Goal: Information Seeking & Learning: Learn about a topic

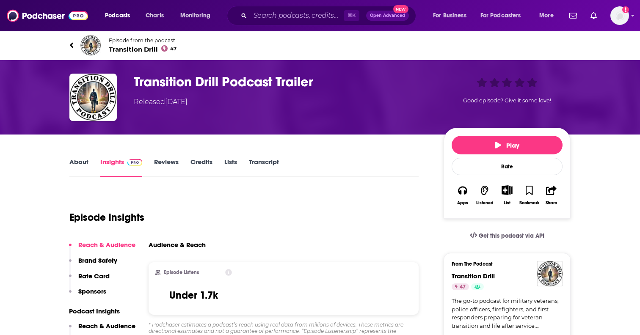
click at [83, 161] on link "About" at bounding box center [78, 167] width 19 height 19
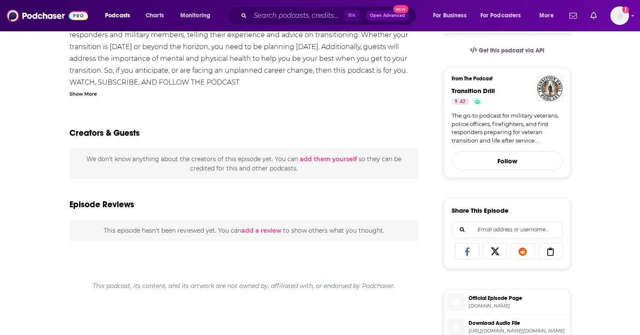
scroll to position [19, 0]
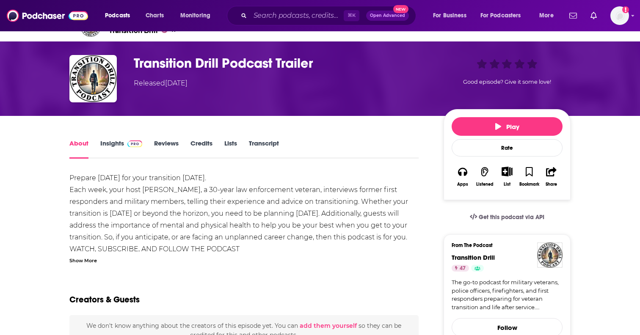
click at [104, 143] on link "Insights" at bounding box center [121, 148] width 42 height 19
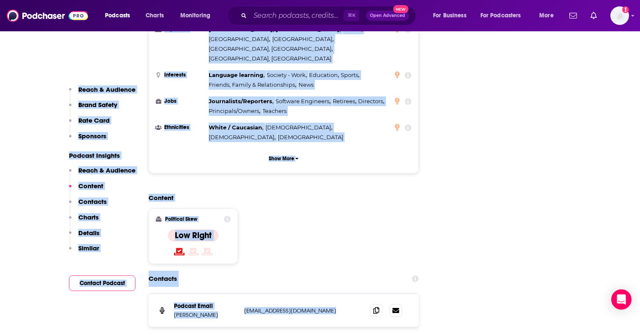
scroll to position [990, 0]
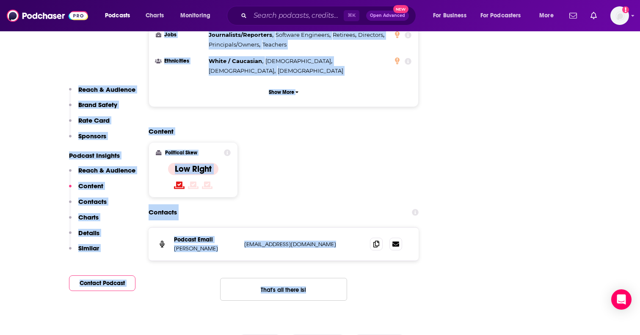
drag, startPoint x: 132, startPoint y: 81, endPoint x: 356, endPoint y: 215, distance: 261.3
copy div "Transition Drill Podcast Trailer Released Thursday, 2nd September 2021 Good epi…"
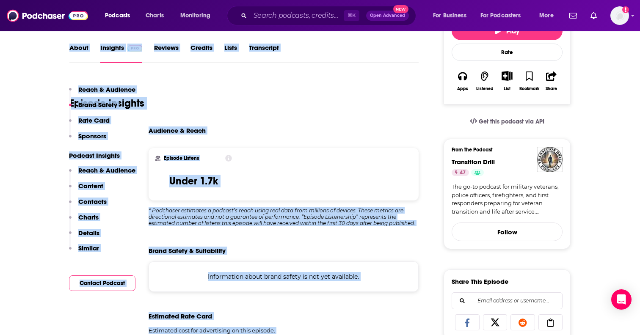
scroll to position [0, 0]
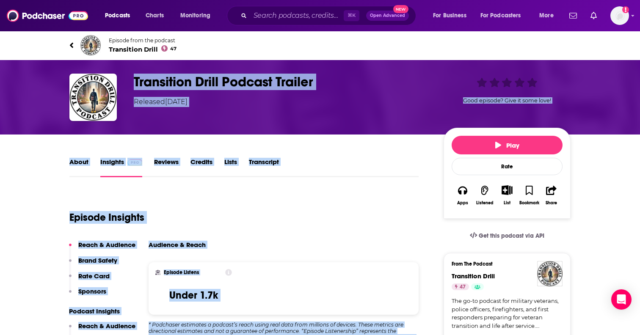
click at [383, 168] on div "About Insights Reviews Credits Lists Transcript" at bounding box center [243, 167] width 349 height 21
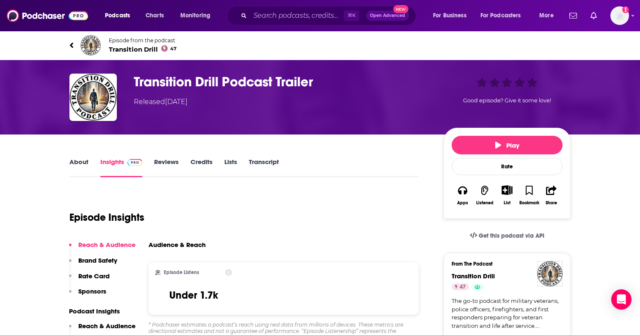
click at [87, 162] on link "About" at bounding box center [78, 167] width 19 height 19
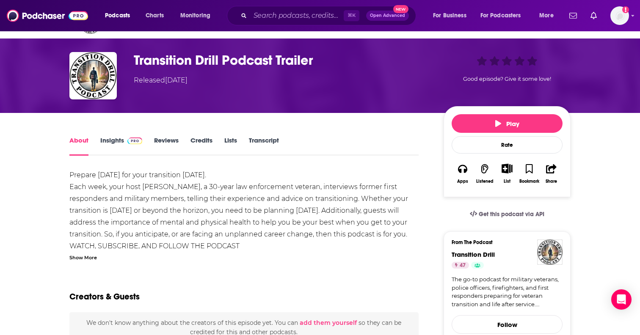
scroll to position [29, 0]
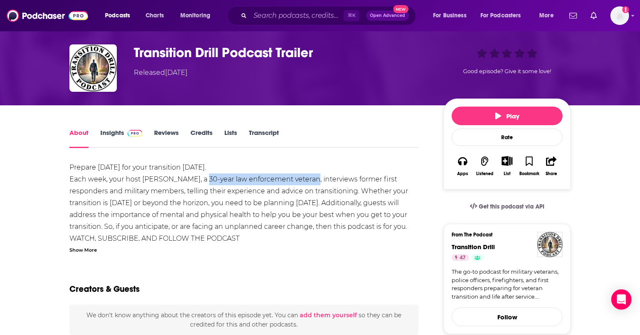
drag, startPoint x: 193, startPoint y: 179, endPoint x: 303, endPoint y: 182, distance: 110.9
click at [303, 182] on div "Prepare today for your transition tomorrow. Each week, your host Paul Pantani, …" at bounding box center [243, 209] width 349 height 95
copy div "30-year law enforcement veteran"
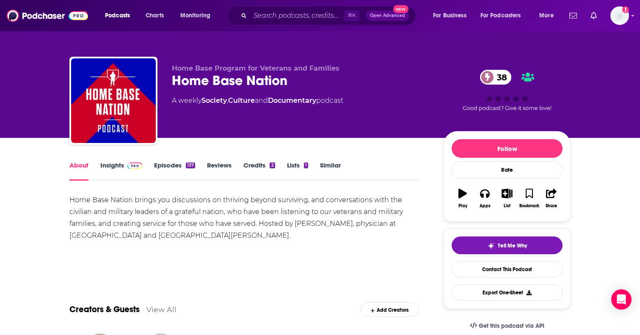
click at [114, 171] on link "Insights" at bounding box center [121, 170] width 42 height 19
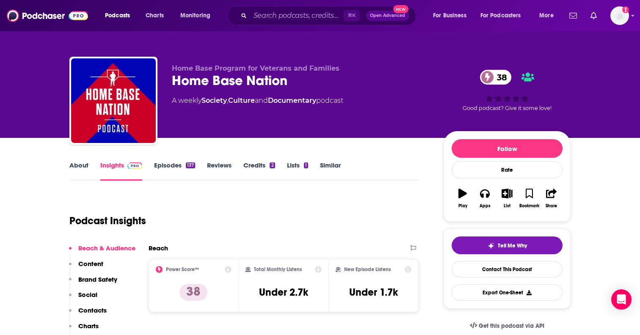
click at [82, 162] on link "About" at bounding box center [78, 170] width 19 height 19
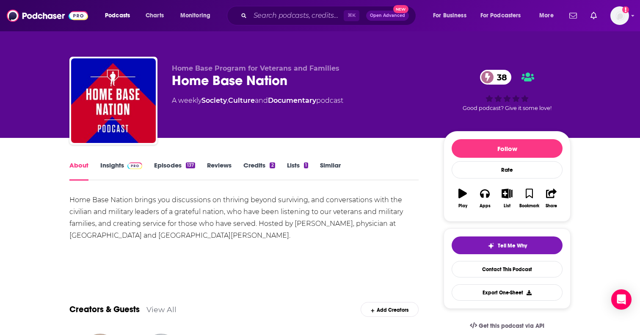
click at [171, 171] on link "Episodes 137" at bounding box center [174, 170] width 41 height 19
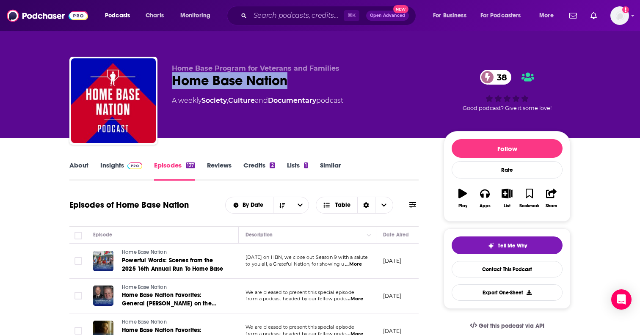
drag, startPoint x: 297, startPoint y: 79, endPoint x: 163, endPoint y: 80, distance: 134.1
click at [163, 80] on div "Home Base Program for Veterans and Families Home Base Nation 38 A weekly Societ…" at bounding box center [319, 102] width 501 height 91
copy h2 "Home Base Nation"
click at [113, 164] on link "Insights" at bounding box center [121, 170] width 42 height 19
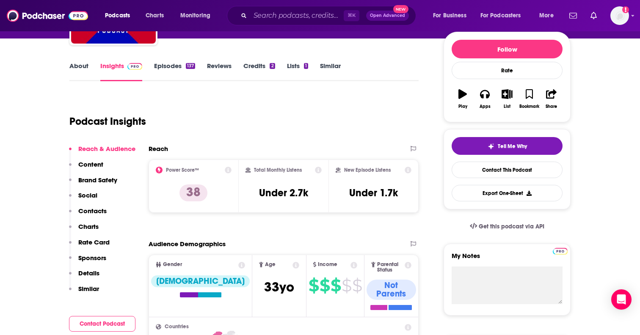
scroll to position [101, 0]
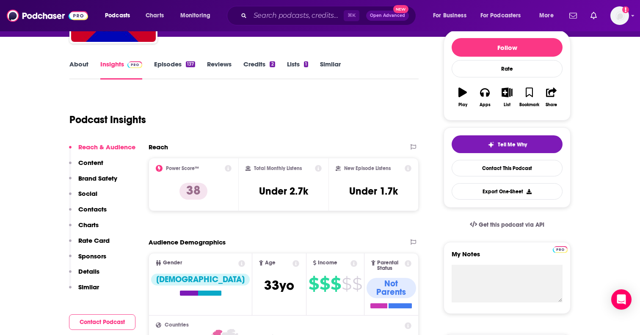
click at [83, 66] on link "About" at bounding box center [78, 69] width 19 height 19
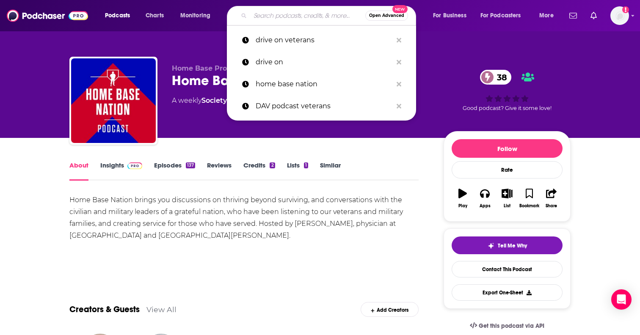
click at [266, 20] on input "Search podcasts, credits, & more..." at bounding box center [307, 16] width 115 height 14
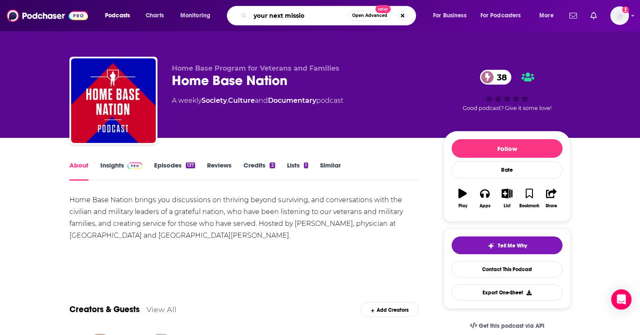
type input "your next mission"
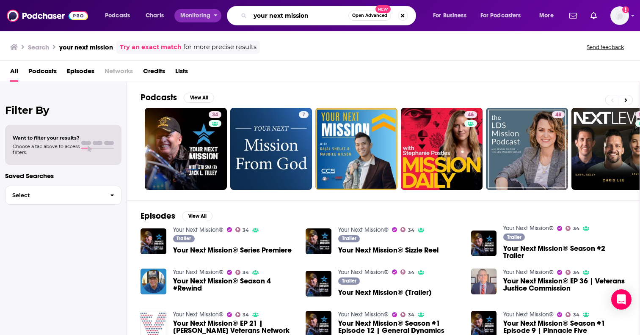
drag, startPoint x: 308, startPoint y: 16, endPoint x: 200, endPoint y: 10, distance: 107.7
click at [200, 10] on div "Podcasts Charts Monitoring your next mission Open Advanced New For Business For…" at bounding box center [330, 15] width 462 height 19
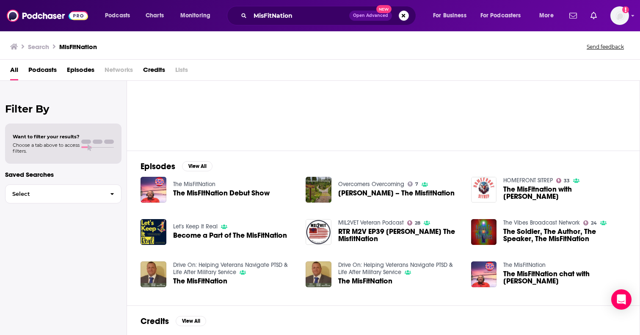
scroll to position [52, 0]
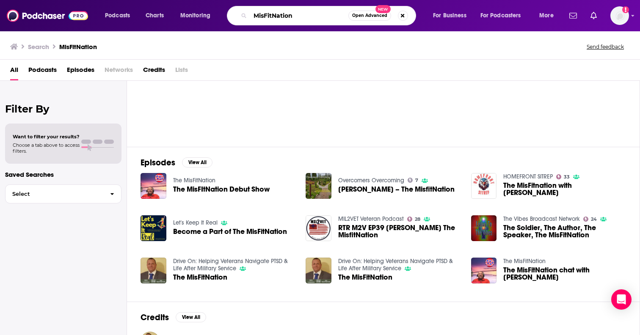
drag, startPoint x: 307, startPoint y: 18, endPoint x: 225, endPoint y: 3, distance: 83.5
click at [225, 3] on div "Podcasts Charts Monitoring MisFitNation Open Advanced New For Business For Podc…" at bounding box center [320, 15] width 640 height 31
type input "m"
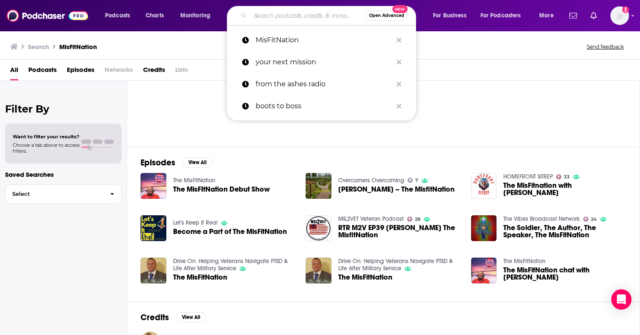
type input "m"
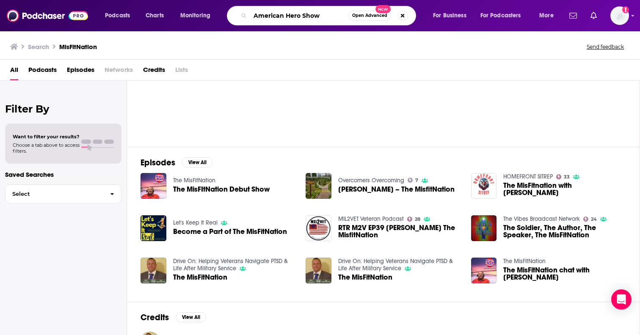
type input "American Hero Show"
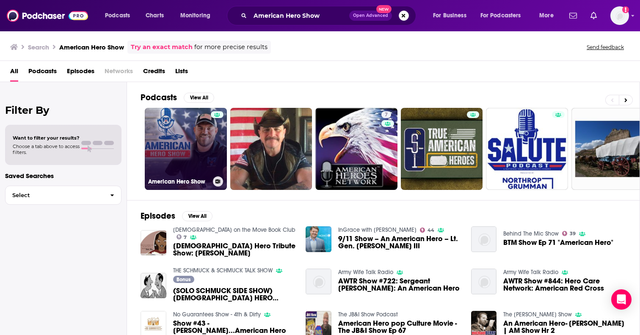
click at [177, 130] on link "American Hero Show" at bounding box center [186, 149] width 82 height 82
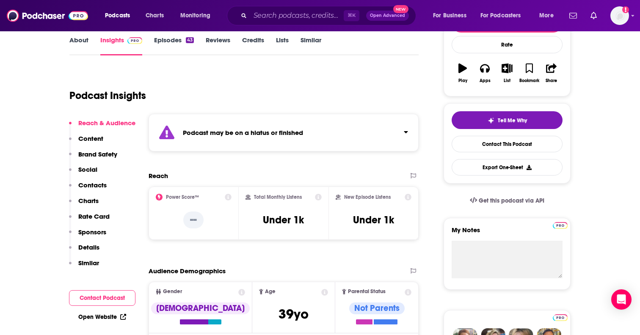
scroll to position [133, 0]
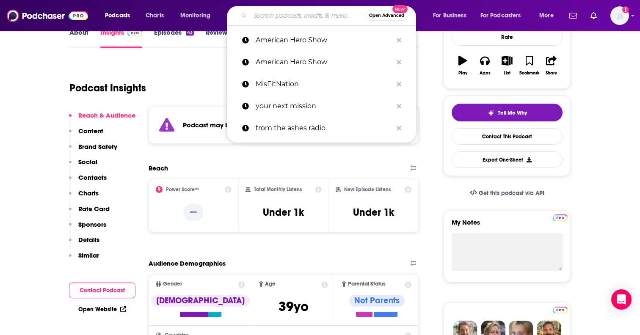
click at [277, 22] on input "Search podcasts, credits, & more..." at bounding box center [307, 16] width 115 height 14
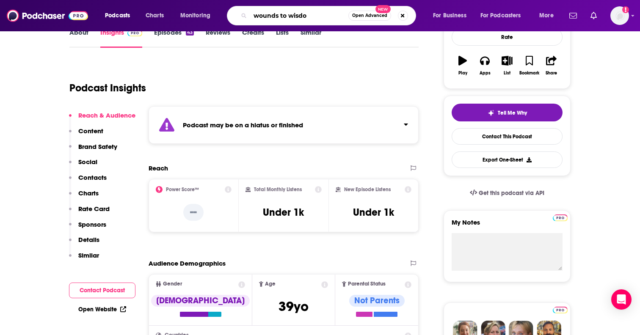
type input "wounds to wisdom"
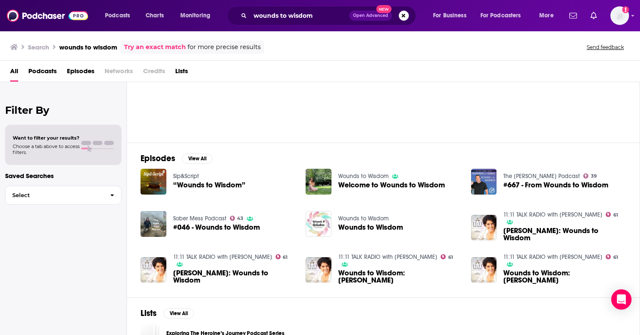
scroll to position [59, 0]
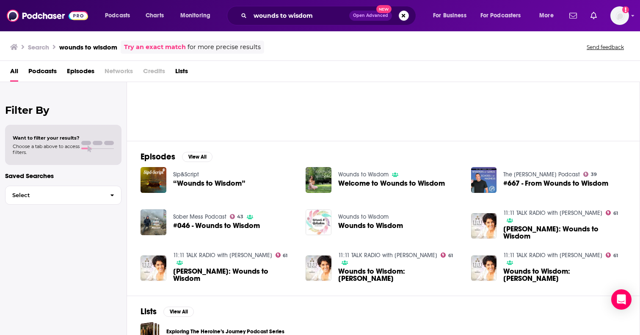
click at [373, 174] on link "Wounds to Wisdom" at bounding box center [363, 174] width 50 height 7
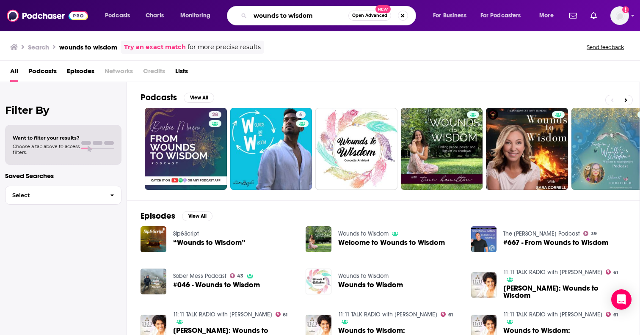
drag, startPoint x: 291, startPoint y: 22, endPoint x: 201, endPoint y: 22, distance: 90.1
click at [201, 22] on div "Podcasts Charts Monitoring wounds to wisdom Open Advanced New For Business For …" at bounding box center [330, 15] width 462 height 19
click at [333, 14] on input "wounds to wisdomtal" at bounding box center [299, 16] width 98 height 14
click at [330, 18] on input "wounds to wisdomtal" at bounding box center [299, 16] width 98 height 14
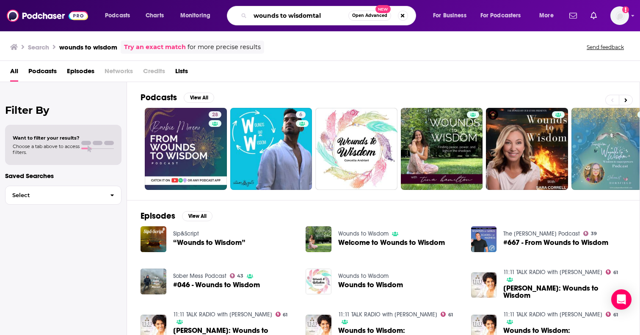
drag, startPoint x: 329, startPoint y: 17, endPoint x: 198, endPoint y: 17, distance: 130.8
click at [198, 17] on div "Podcasts Charts Monitoring wounds to wisdomtal Open Advanced New For Business F…" at bounding box center [330, 15] width 462 height 19
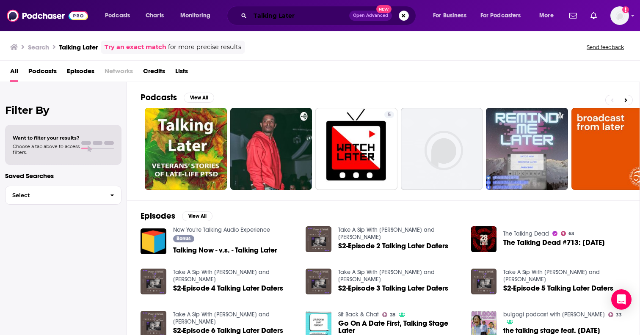
click at [317, 12] on input "Talking Later" at bounding box center [299, 16] width 99 height 14
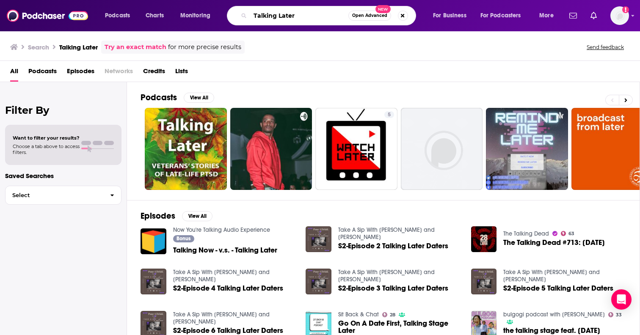
click at [317, 12] on input "Talking Later" at bounding box center [299, 16] width 98 height 14
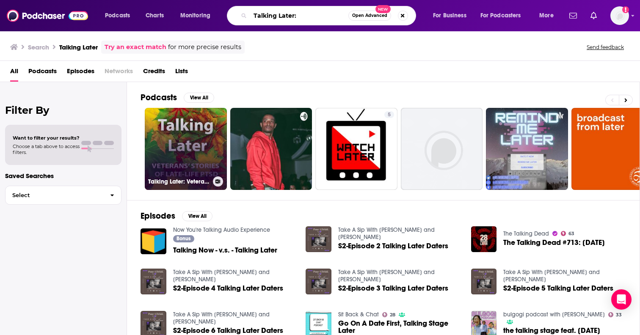
type input "Talking Later:"
click at [178, 132] on link "Talking Later: Veterans' Stories of Late-Life PTSD" at bounding box center [186, 149] width 82 height 82
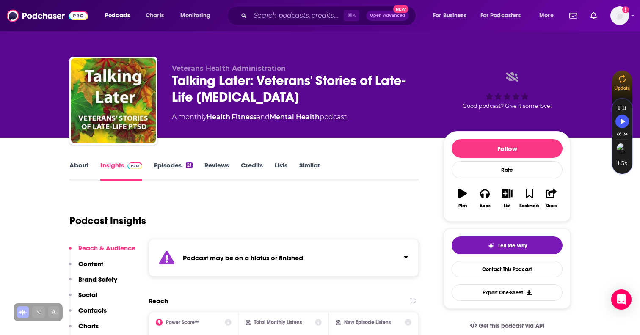
click at [284, 23] on div "⌘ K Open Advanced New" at bounding box center [321, 15] width 189 height 19
click at [284, 19] on input "Search podcasts, credits, & more..." at bounding box center [297, 16] width 94 height 14
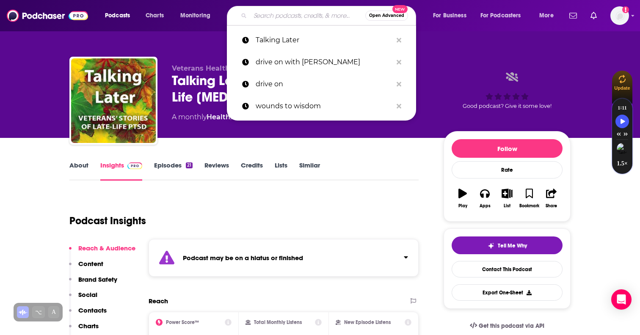
type input "e"
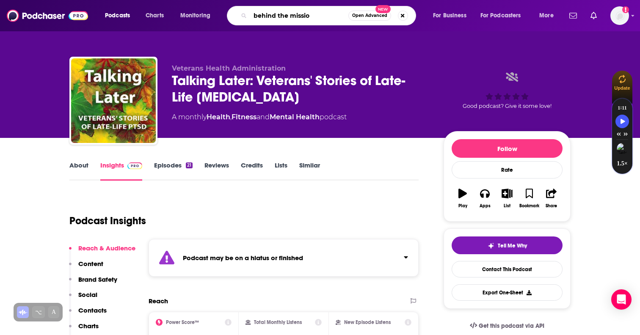
type input "behind the mission"
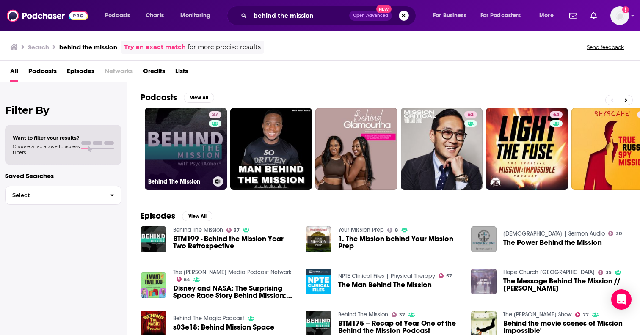
click at [183, 149] on link "37 Behind The Mission" at bounding box center [186, 149] width 82 height 82
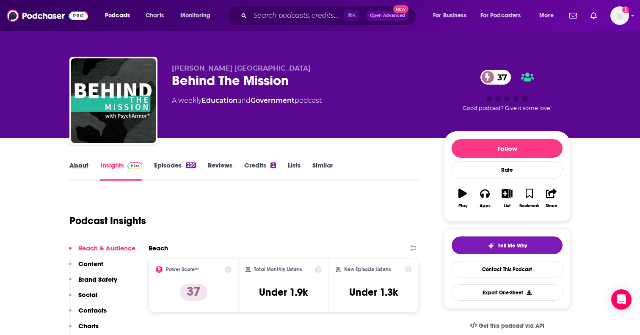
click at [89, 173] on div "About" at bounding box center [84, 170] width 31 height 19
click at [82, 169] on link "About" at bounding box center [78, 170] width 19 height 19
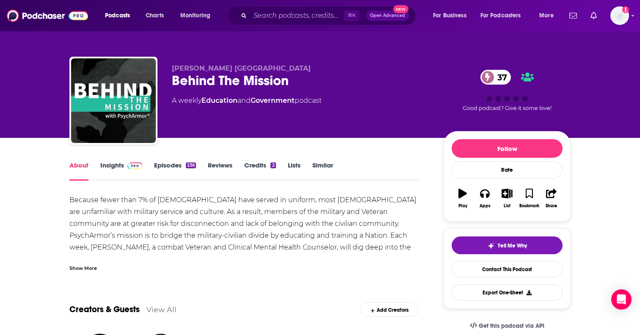
click at [86, 270] on div "Show More" at bounding box center [83, 268] width 28 height 8
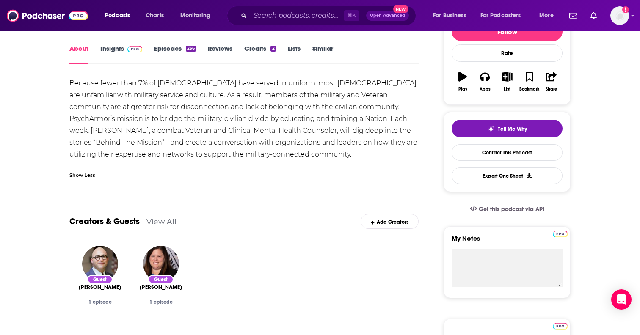
scroll to position [74, 0]
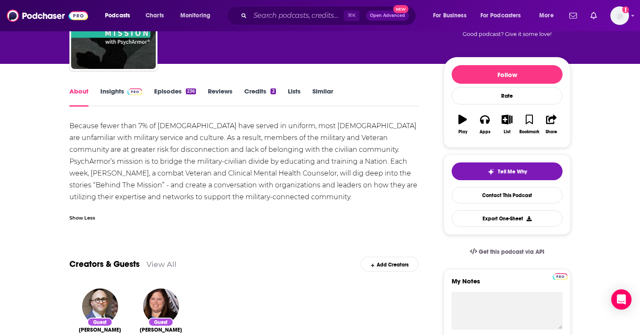
click at [120, 93] on link "Insights" at bounding box center [121, 96] width 42 height 19
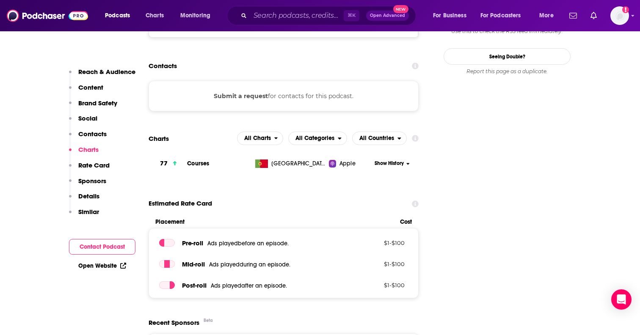
scroll to position [873, 0]
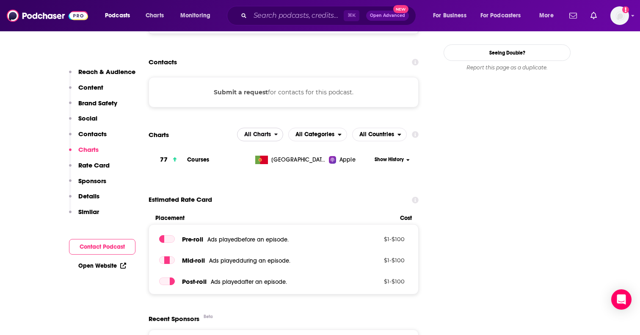
click at [270, 132] on span "All Charts" at bounding box center [257, 135] width 27 height 6
click at [287, 192] on div "Estimated Rate Card" at bounding box center [284, 200] width 270 height 16
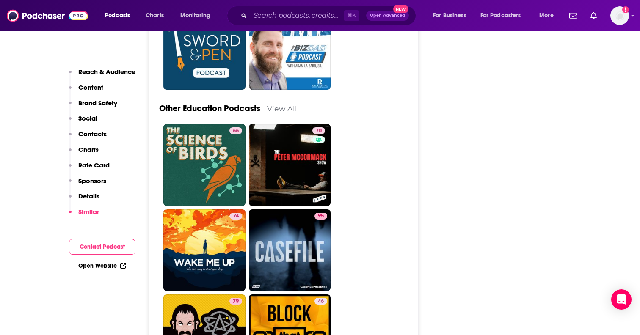
scroll to position [2454, 0]
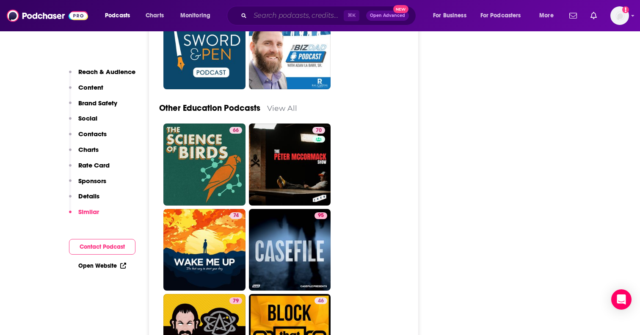
click at [303, 16] on input "Search podcasts, credits, & more..." at bounding box center [297, 16] width 94 height 14
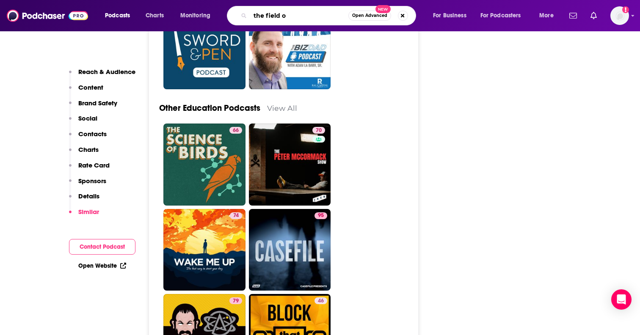
type input "the field op"
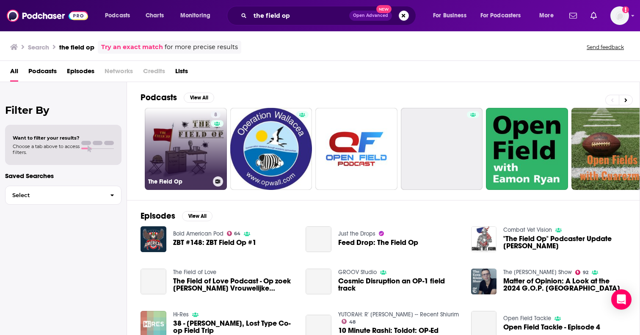
click at [204, 142] on link "8 The Field Op" at bounding box center [186, 149] width 82 height 82
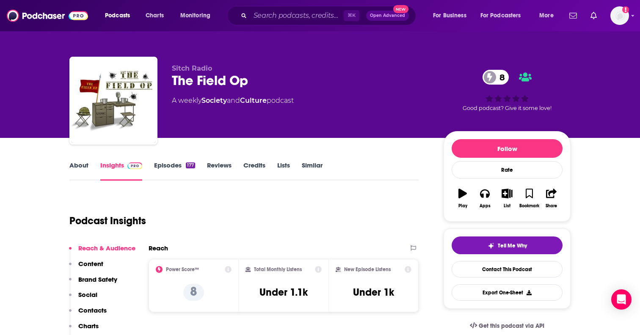
click at [85, 167] on link "About" at bounding box center [78, 170] width 19 height 19
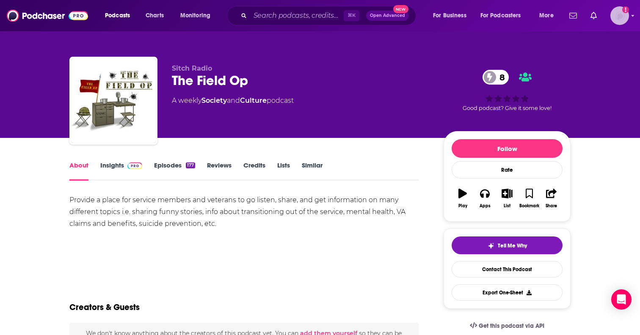
click at [627, 15] on img "Logged in as catefess" at bounding box center [619, 15] width 19 height 19
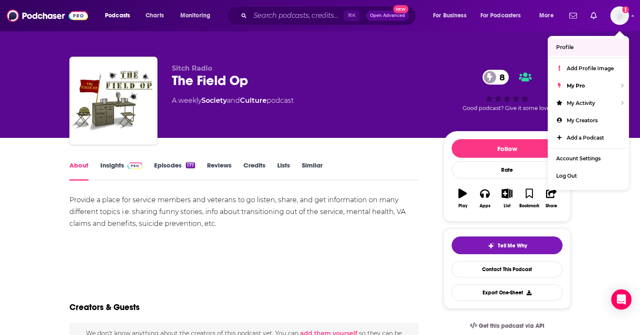
click at [633, 48] on div "Sitch Radio The Field Op 8 A weekly Society and Culture podcast 8 Good podcast?…" at bounding box center [320, 69] width 640 height 138
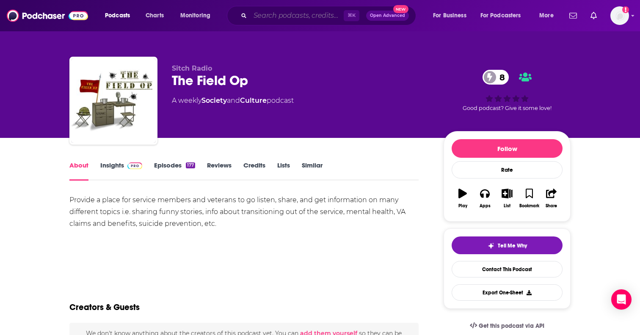
click at [305, 19] on input "Search podcasts, credits, & more..." at bounding box center [297, 16] width 94 height 14
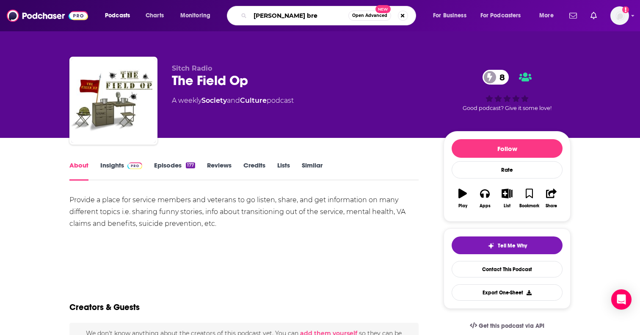
type input "madeline brew"
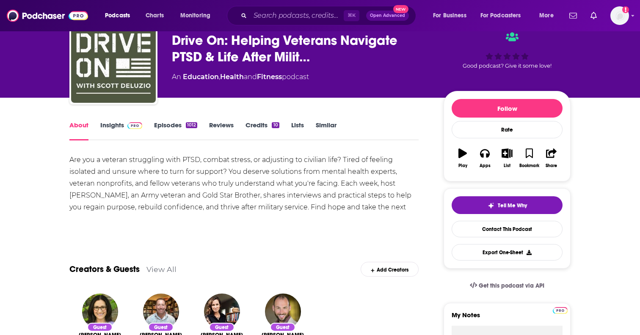
scroll to position [42, 0]
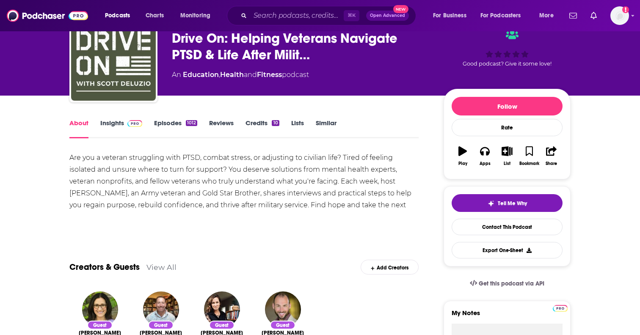
click at [102, 127] on link "Insights" at bounding box center [121, 128] width 42 height 19
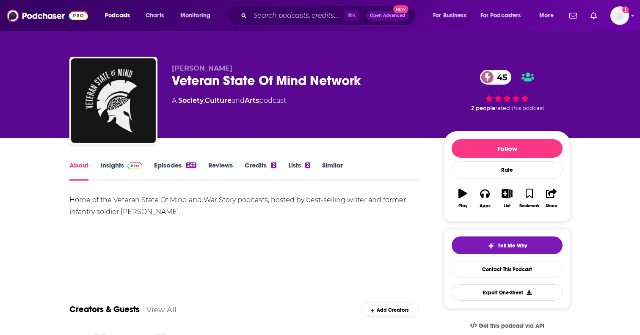
click at [118, 162] on link "Insights" at bounding box center [121, 170] width 42 height 19
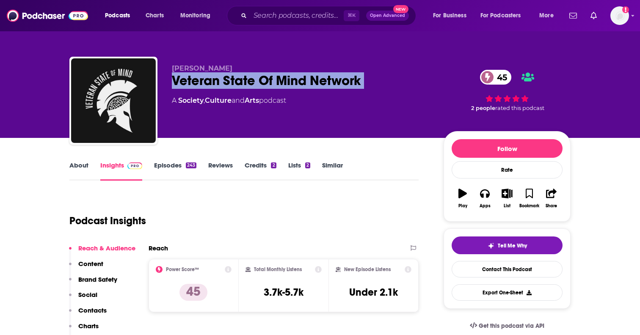
drag, startPoint x: 173, startPoint y: 80, endPoint x: 400, endPoint y: 94, distance: 227.6
click at [400, 94] on div "[PERSON_NAME] Veteran State Of Mind Network 45 A Society , Culture and Arts pod…" at bounding box center [301, 98] width 258 height 68
copy div "Veteran State Of Mind Network 45"
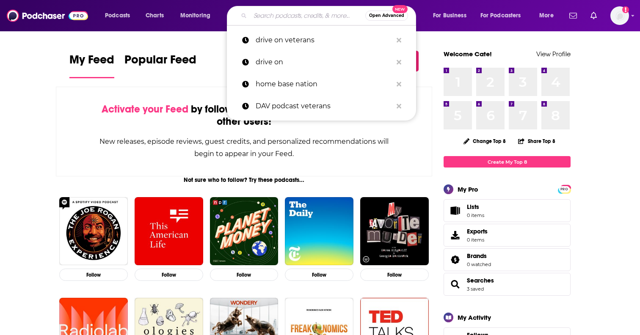
click at [274, 15] on input "Search podcasts, credits, & more..." at bounding box center [307, 16] width 115 height 14
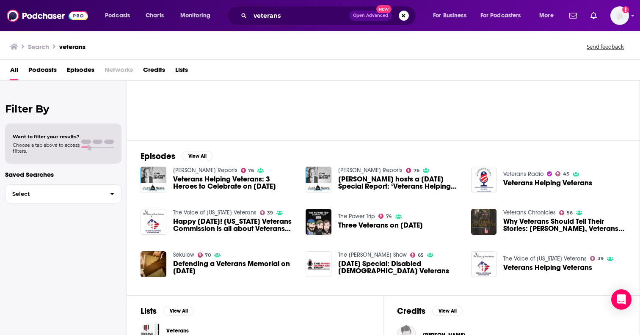
scroll to position [39, 0]
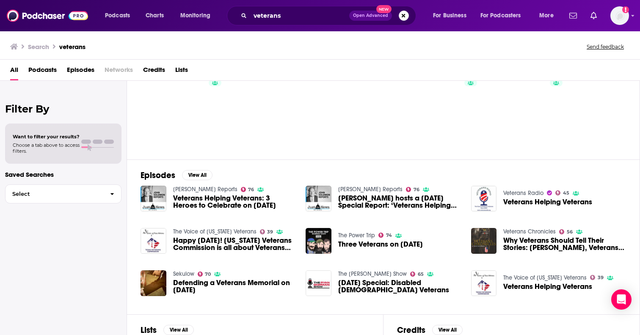
click at [44, 72] on span "Podcasts" at bounding box center [42, 71] width 28 height 17
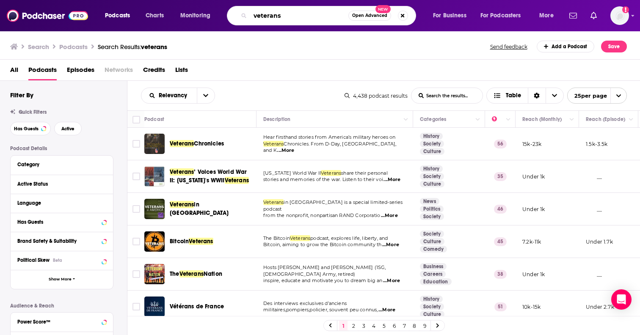
drag, startPoint x: 287, startPoint y: 14, endPoint x: 228, endPoint y: 11, distance: 59.7
click at [228, 11] on div "veterans Open Advanced New" at bounding box center [321, 15] width 189 height 19
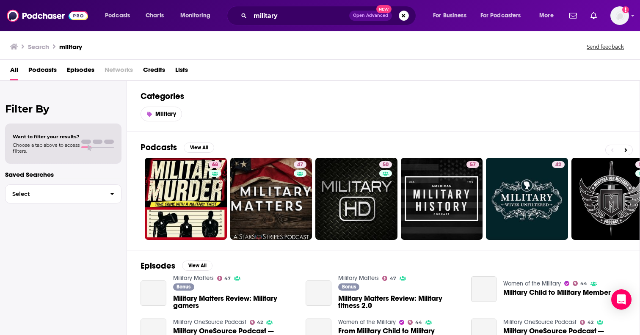
click at [46, 72] on span "Podcasts" at bounding box center [42, 71] width 28 height 17
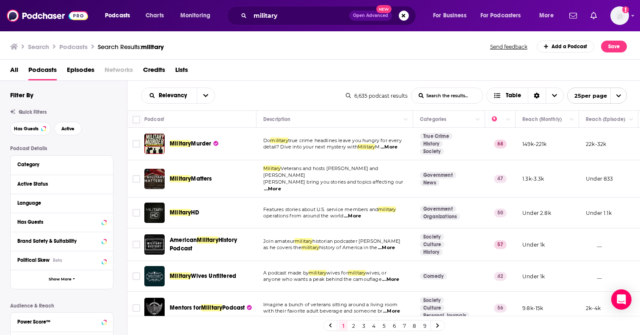
click at [281, 186] on span "...More" at bounding box center [272, 189] width 17 height 7
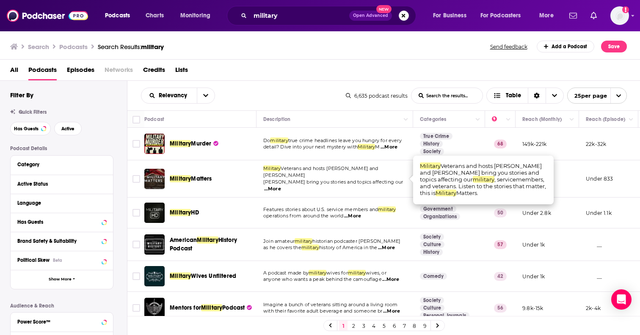
click at [371, 88] on div "6,635 podcast results List Search Input Search the results... Table 25 per page" at bounding box center [486, 96] width 281 height 16
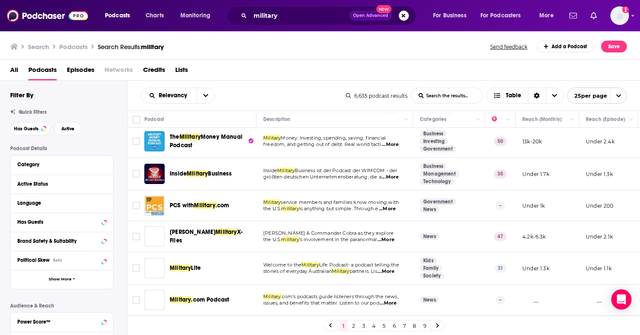
scroll to position [564, 0]
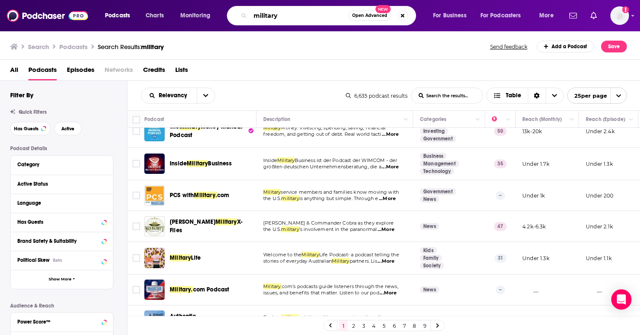
click at [297, 9] on input "military" at bounding box center [299, 16] width 98 height 14
drag, startPoint x: 296, startPoint y: 17, endPoint x: 112, endPoint y: 37, distance: 184.8
click at [112, 37] on div "Podcasts Charts Monitoring military Open Advanced New For Business For Podcaste…" at bounding box center [320, 167] width 640 height 335
type input "m"
type input "oscar mike radio"
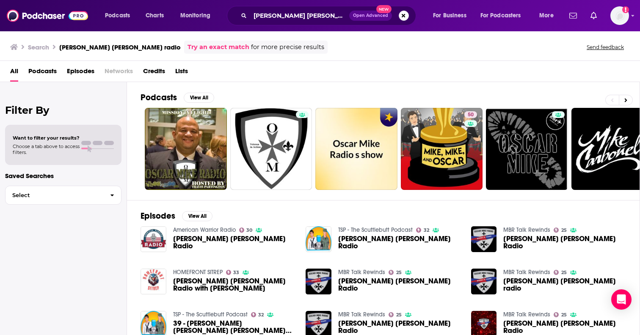
click at [205, 242] on span "Oscar Mike Radio" at bounding box center [234, 242] width 123 height 14
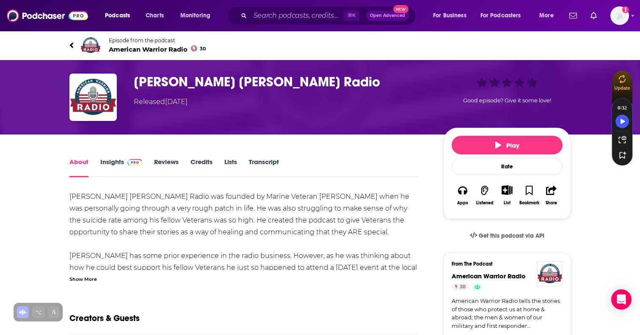
click at [119, 168] on link "Insights" at bounding box center [121, 167] width 42 height 19
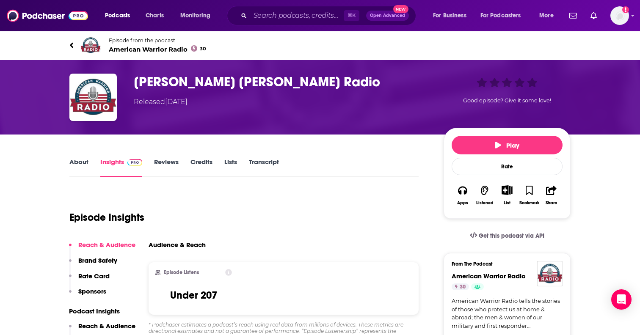
click at [84, 165] on link "About" at bounding box center [78, 167] width 19 height 19
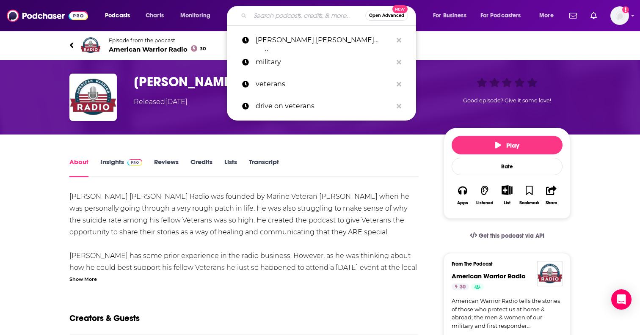
click at [303, 16] on input "Search podcasts, credits, & more..." at bounding box center [307, 16] width 115 height 14
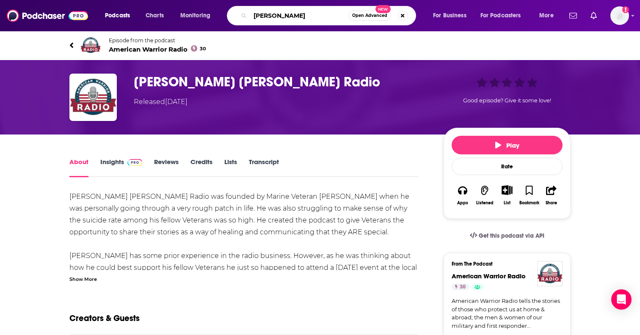
type input "shawn ryan"
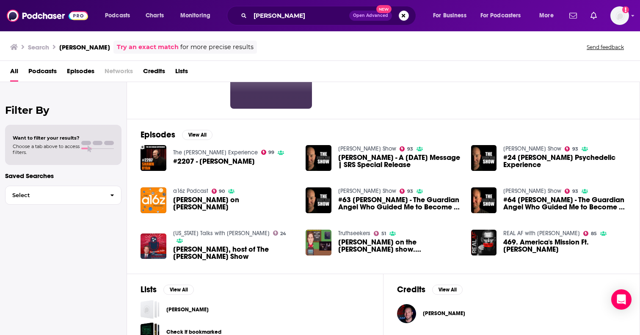
scroll to position [82, 0]
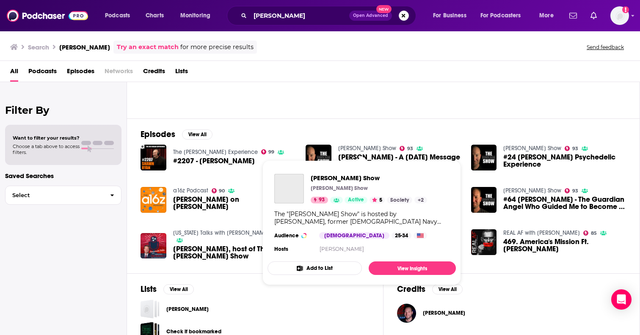
click at [370, 150] on link "Shawn Ryan Show" at bounding box center [367, 148] width 58 height 7
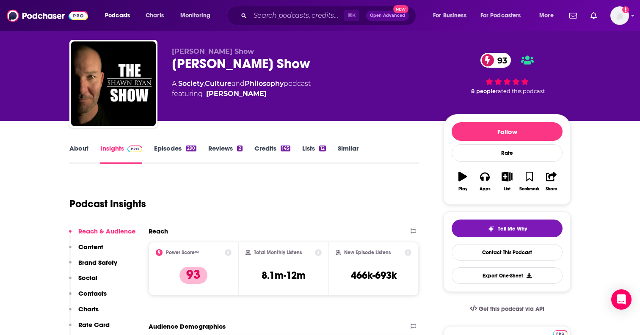
scroll to position [22, 0]
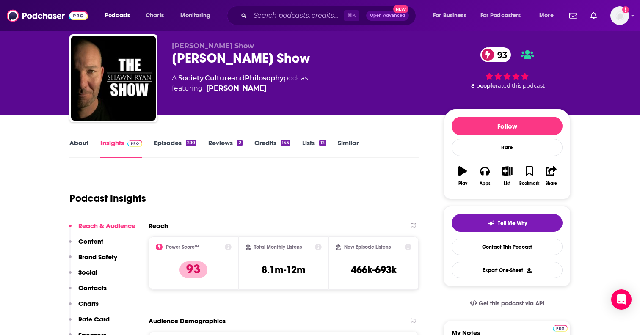
click at [87, 148] on link "About" at bounding box center [78, 148] width 19 height 19
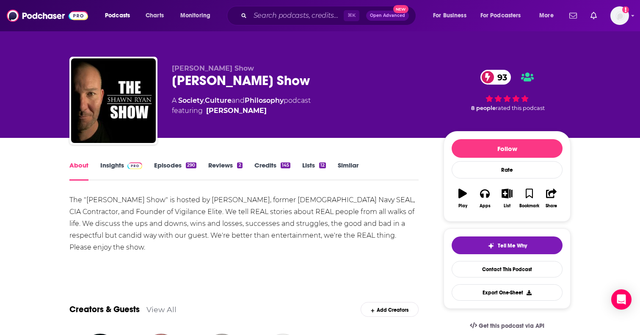
click at [113, 171] on link "Insights" at bounding box center [121, 170] width 42 height 19
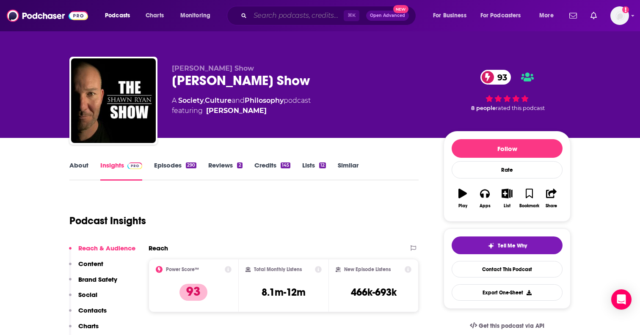
click at [280, 16] on input "Search podcasts, credits, & more..." at bounding box center [297, 16] width 94 height 14
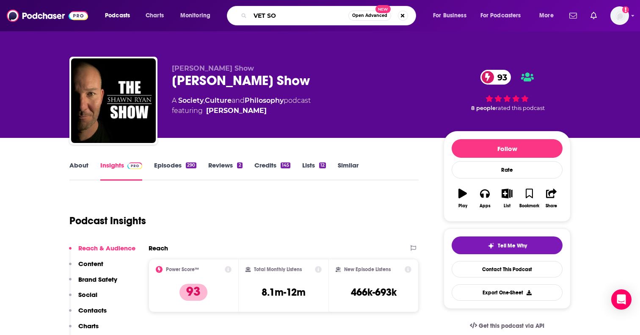
type input "VET SOS"
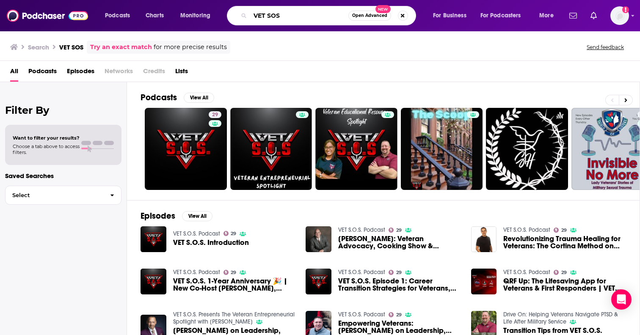
drag, startPoint x: 282, startPoint y: 19, endPoint x: 216, endPoint y: 18, distance: 66.0
click at [216, 18] on div "Podcasts Charts Monitoring VET SOS Open Advanced New For Business For Podcaster…" at bounding box center [330, 15] width 462 height 19
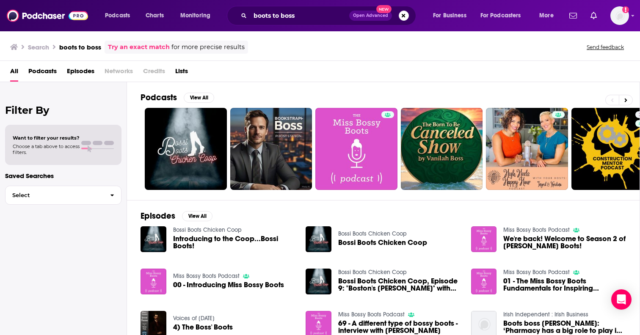
click at [307, 23] on div "boots to boss Open Advanced New" at bounding box center [321, 15] width 189 height 19
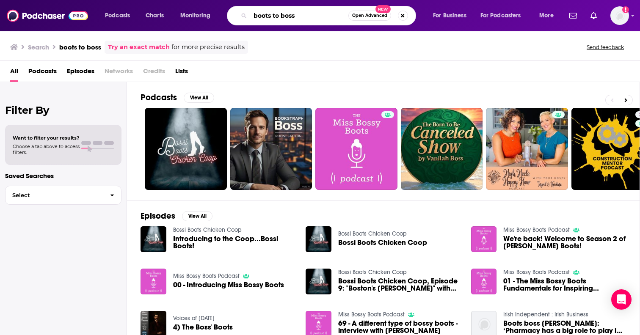
drag, startPoint x: 307, startPoint y: 15, endPoint x: 212, endPoint y: 11, distance: 95.3
click at [216, 11] on div "Podcasts Charts Monitoring boots to boss Open Advanced New For Business For Pod…" at bounding box center [330, 15] width 462 height 19
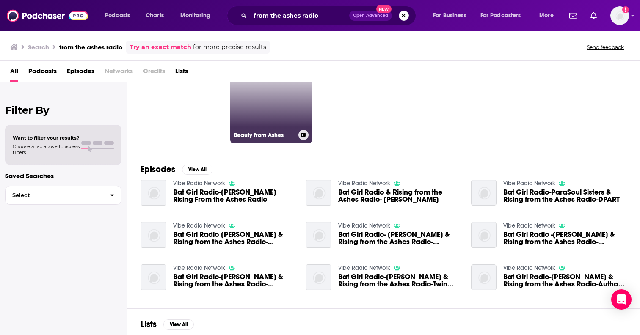
scroll to position [53, 0]
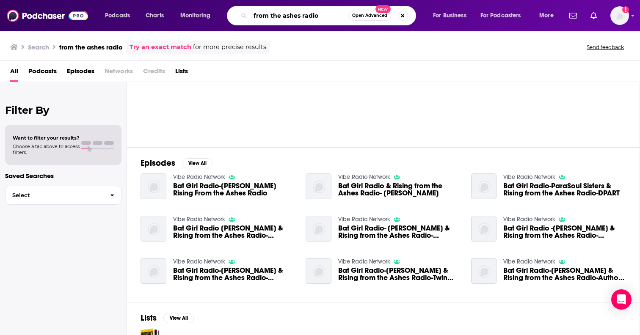
drag, startPoint x: 325, startPoint y: 18, endPoint x: 188, endPoint y: 19, distance: 137.1
click at [188, 19] on div "Podcasts Charts Monitoring from the ashes radio Open Advanced New For Business …" at bounding box center [330, 15] width 462 height 19
drag, startPoint x: 321, startPoint y: 15, endPoint x: 256, endPoint y: 12, distance: 65.2
click at [256, 12] on input "from the ashes radio" at bounding box center [299, 16] width 98 height 14
type input "f"
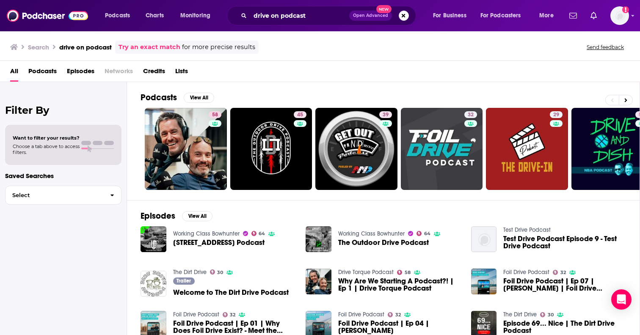
click at [54, 72] on span "Podcasts" at bounding box center [42, 72] width 28 height 17
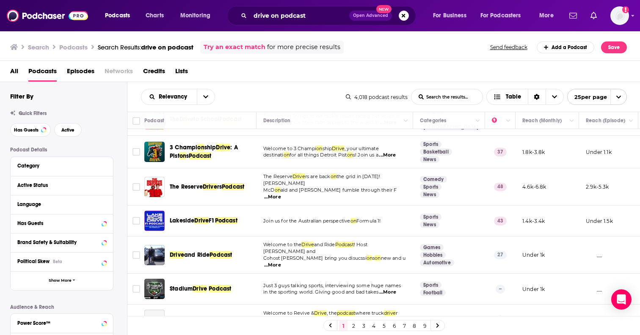
scroll to position [602, 0]
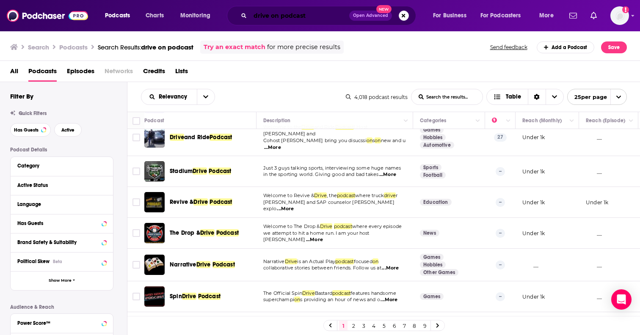
click at [311, 13] on input "drive on podcast" at bounding box center [299, 16] width 99 height 14
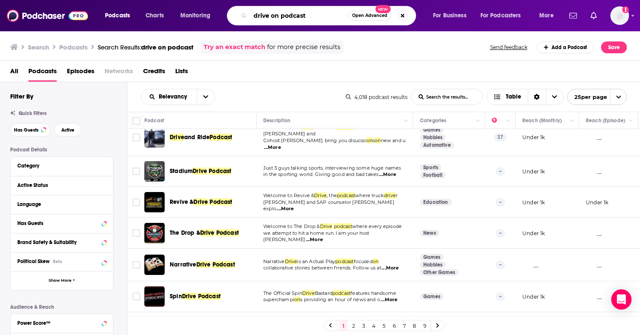
drag, startPoint x: 311, startPoint y: 17, endPoint x: 281, endPoint y: 17, distance: 30.0
click at [281, 17] on input "drive on podcast" at bounding box center [299, 16] width 98 height 14
type input "drive on with scott deluzio"
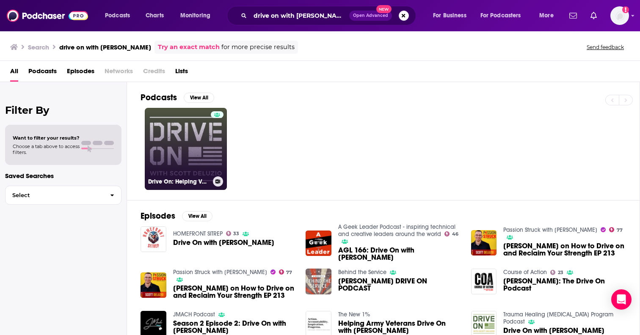
click at [204, 140] on link "Drive On: Helping Veterans Navigate PTSD & Life After Military Service" at bounding box center [186, 149] width 82 height 82
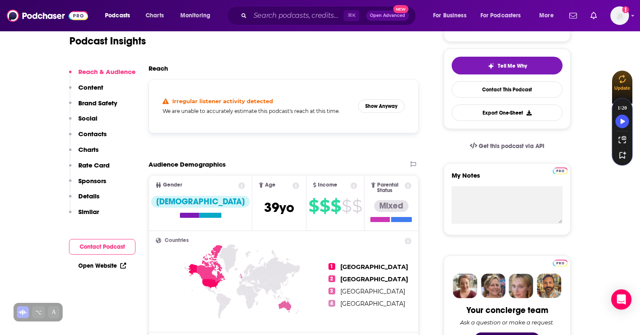
scroll to position [181, 0]
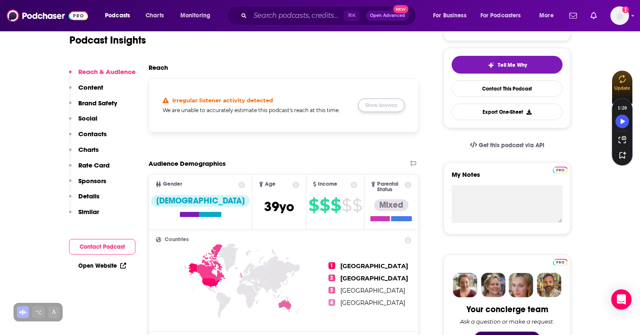
click at [379, 104] on button "Show Anyway" at bounding box center [381, 106] width 47 height 14
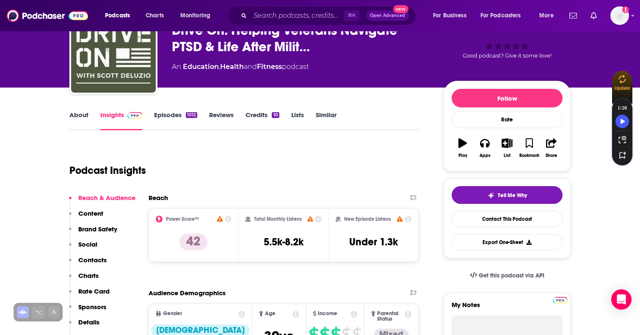
scroll to position [41, 0]
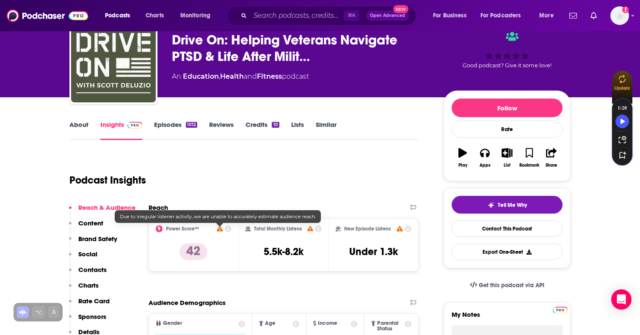
click at [219, 229] on icon at bounding box center [220, 229] width 6 height 6
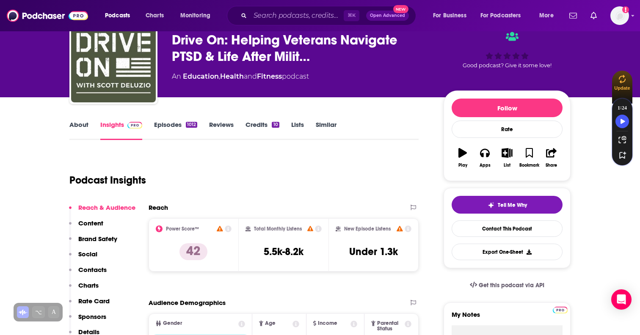
click at [241, 177] on div "Podcast Insights" at bounding box center [240, 175] width 342 height 43
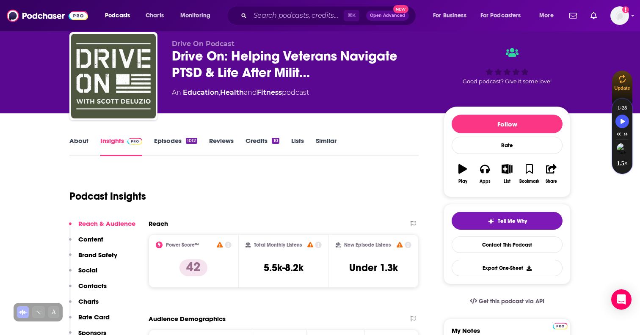
scroll to position [0, 0]
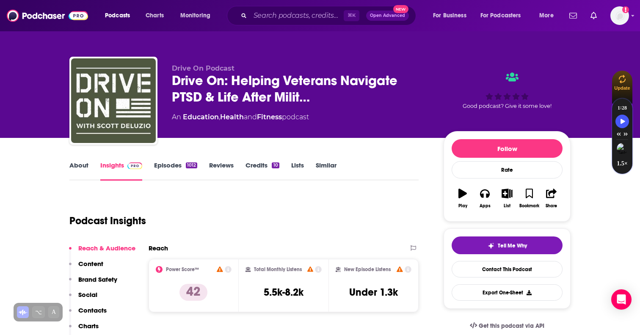
click at [80, 168] on link "About" at bounding box center [78, 170] width 19 height 19
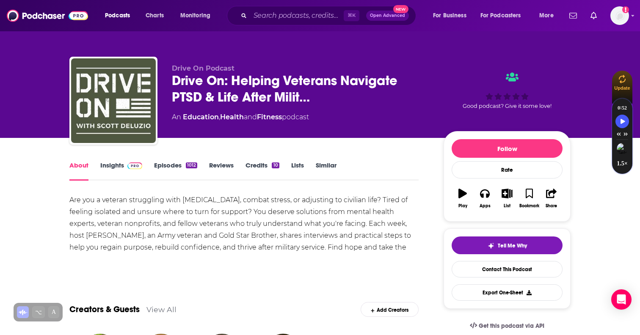
click at [109, 168] on link "Insights" at bounding box center [121, 170] width 42 height 19
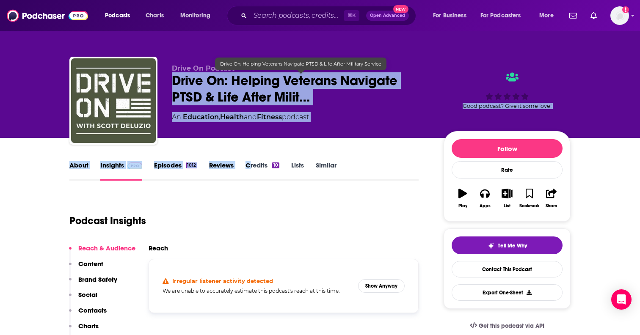
drag, startPoint x: 172, startPoint y: 82, endPoint x: 247, endPoint y: 164, distance: 111.7
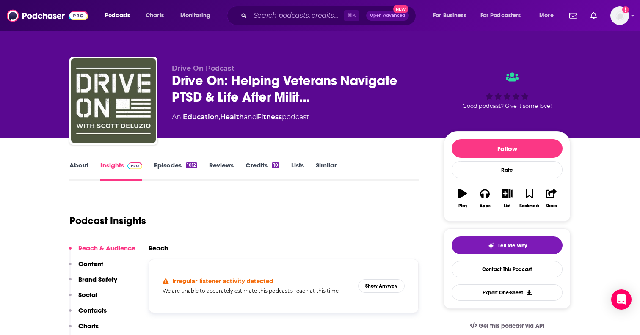
click at [372, 276] on div "Irregular listener activity detected We are unable to accurately estimate this …" at bounding box center [284, 286] width 256 height 40
click at [374, 288] on button "Show Anyway" at bounding box center [381, 286] width 47 height 14
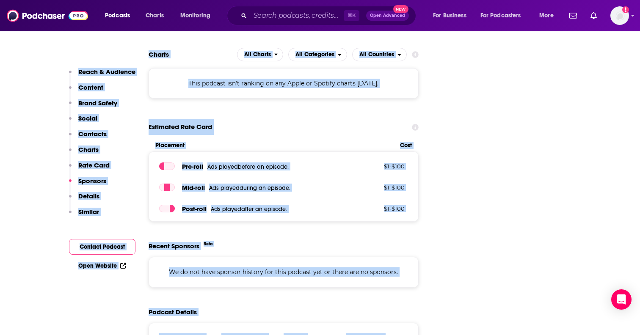
scroll to position [1098, 0]
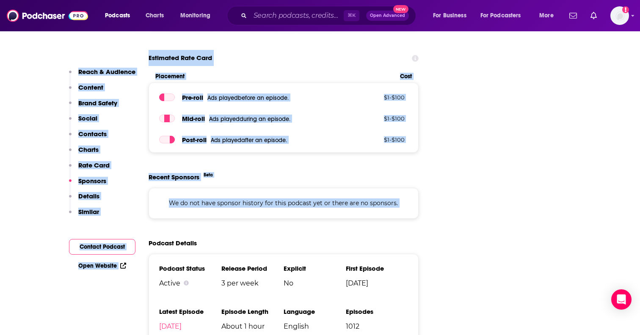
drag, startPoint x: 169, startPoint y: 80, endPoint x: 315, endPoint y: 196, distance: 186.2
copy div "Drive On: Helping Veterans Navigate PTSD & Life After Milit… An Education , Hea…"
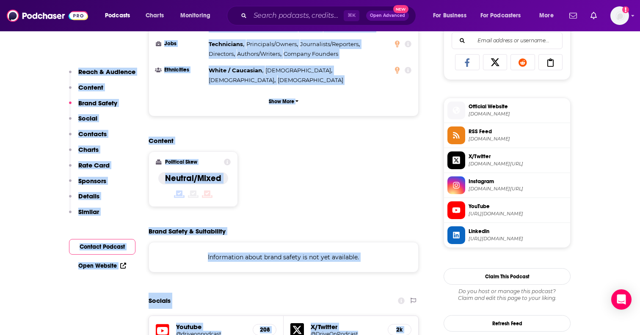
scroll to position [0, 0]
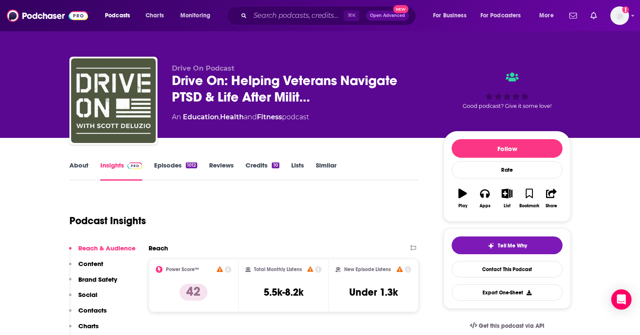
click at [233, 203] on div "Podcast Insights" at bounding box center [240, 215] width 342 height 43
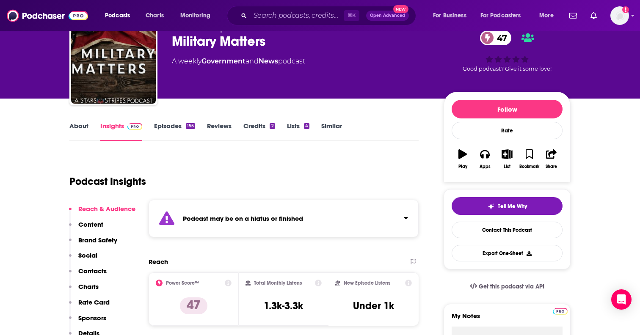
scroll to position [53, 0]
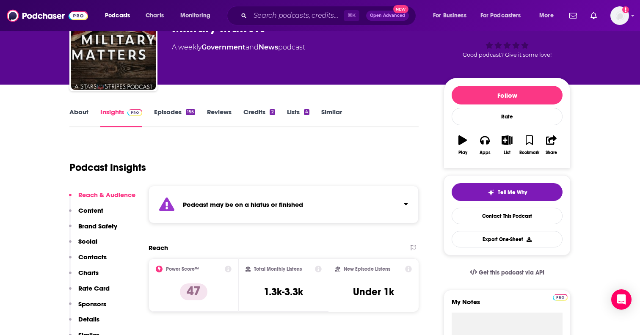
click at [406, 206] on icon "Click to expand status details" at bounding box center [406, 204] width 4 height 7
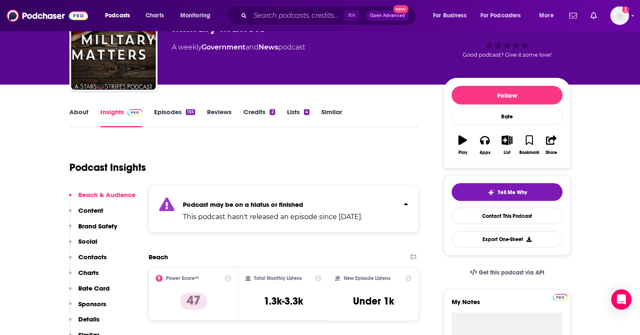
click at [406, 205] on icon "Click to expand status details" at bounding box center [406, 204] width 4 height 7
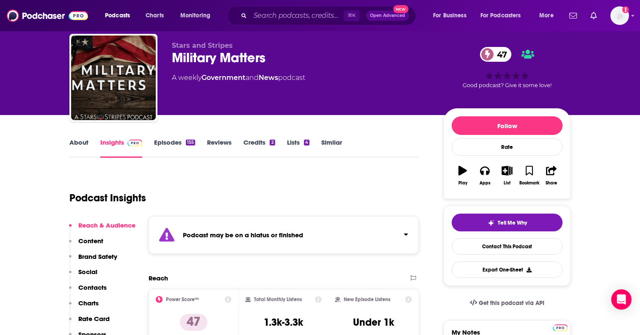
scroll to position [0, 0]
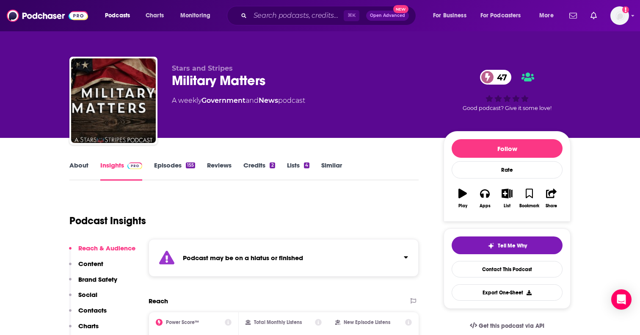
click at [75, 167] on link "About" at bounding box center [78, 170] width 19 height 19
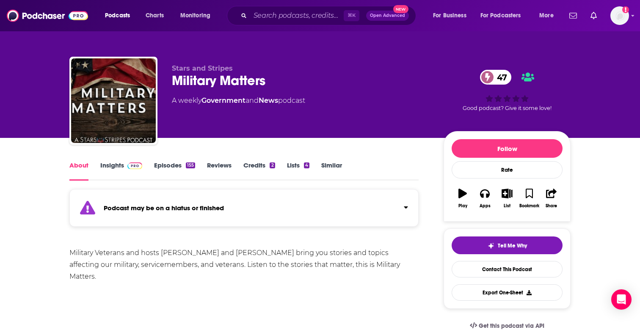
scroll to position [19, 0]
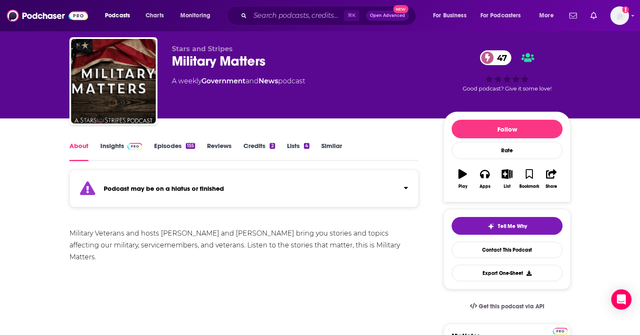
click at [234, 195] on div "Podcast may be on a hiatus or finished" at bounding box center [243, 189] width 349 height 38
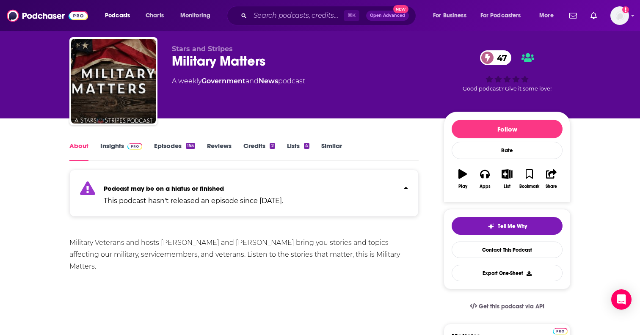
scroll to position [0, 0]
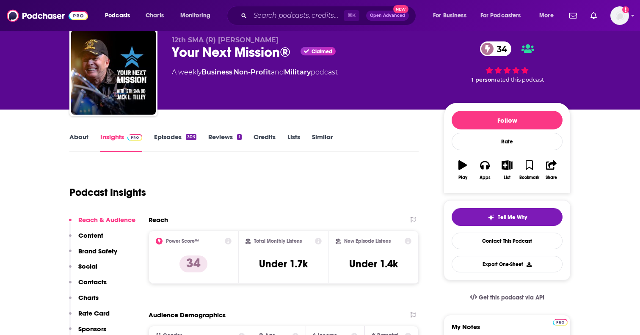
scroll to position [33, 0]
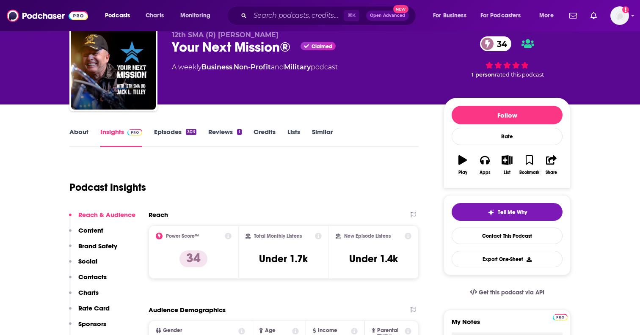
click at [74, 136] on link "About" at bounding box center [78, 137] width 19 height 19
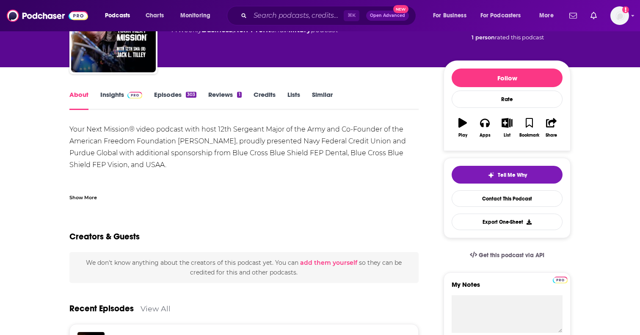
scroll to position [81, 0]
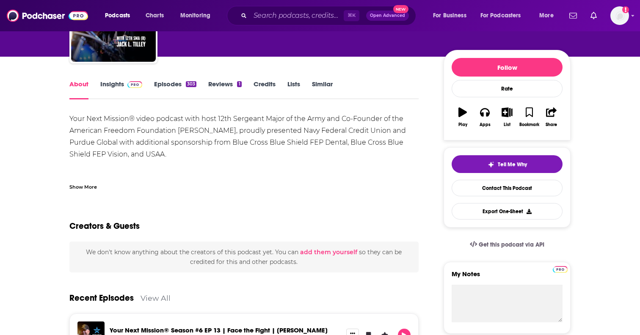
click at [92, 189] on div "Show More" at bounding box center [83, 186] width 28 height 8
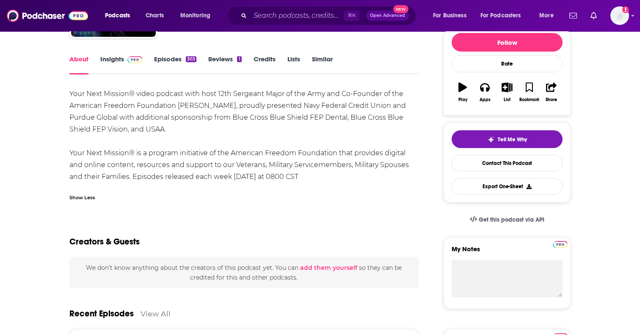
scroll to position [107, 0]
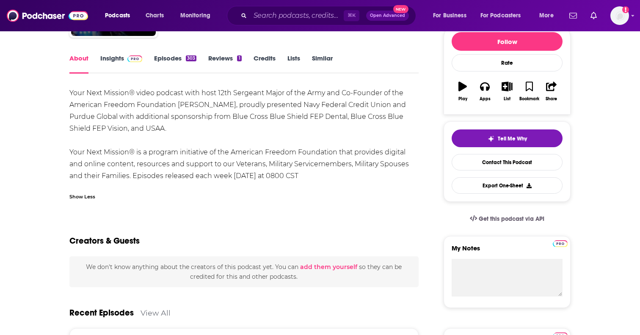
click at [165, 56] on link "Episodes 303" at bounding box center [175, 63] width 42 height 19
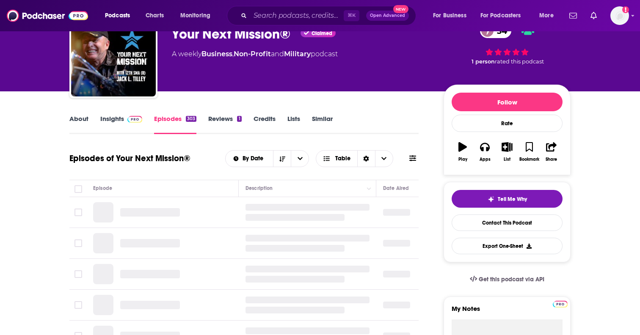
scroll to position [72, 0]
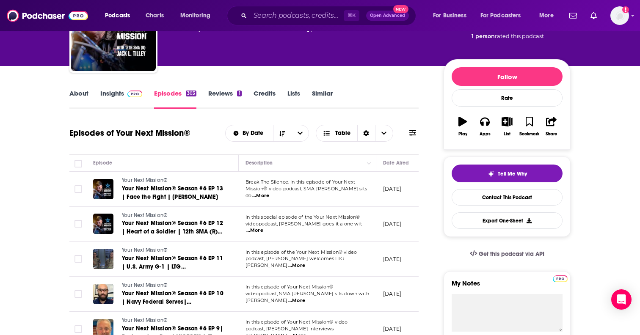
click at [269, 194] on span "...More" at bounding box center [260, 196] width 17 height 7
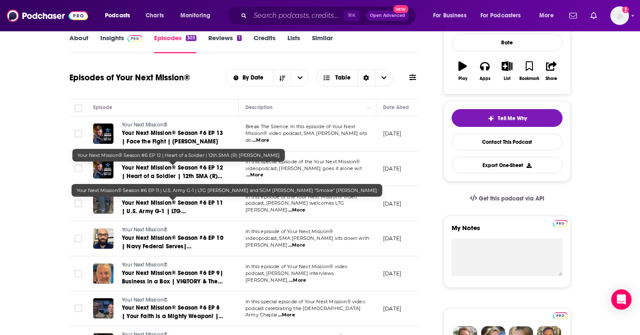
scroll to position [129, 0]
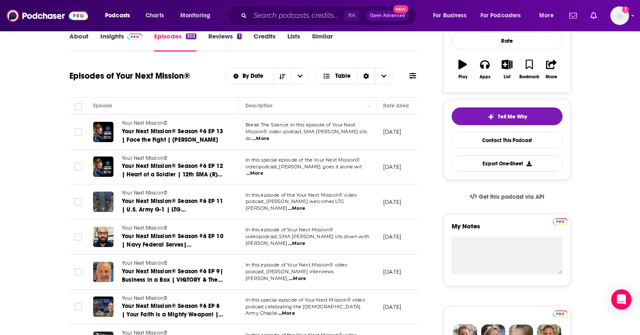
click at [122, 43] on link "Insights" at bounding box center [121, 41] width 42 height 19
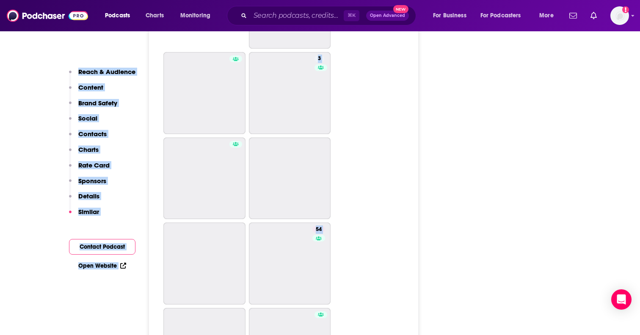
scroll to position [2688, 0]
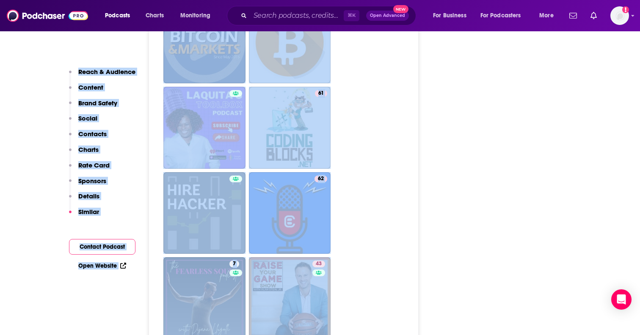
drag, startPoint x: 160, startPoint y: 65, endPoint x: 393, endPoint y: 247, distance: 296.0
copy div "12th SMA (R) Jack L. Tilley Your Next Mission® Claimed 34 A weekly Business , N…"
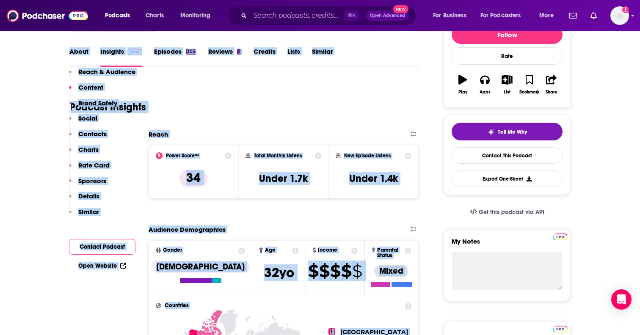
scroll to position [0, 0]
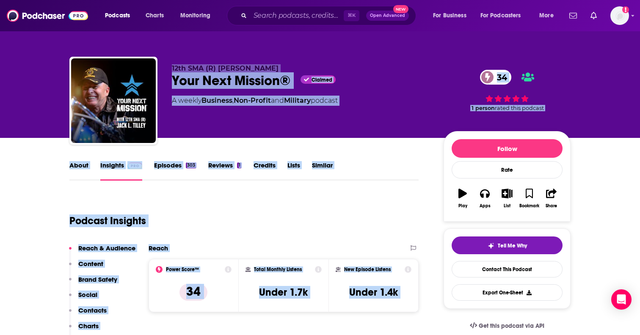
click at [348, 231] on div "Podcast Insights" at bounding box center [240, 215] width 342 height 43
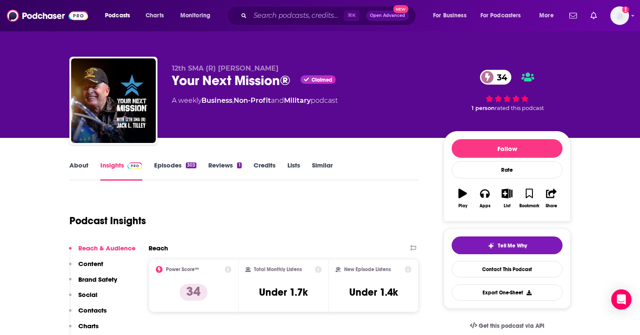
click at [399, 131] on div "12th SMA (R) Jack L. Tilley Your Next Mission® Claimed 34 A weekly Business , N…" at bounding box center [301, 98] width 258 height 68
click at [295, 19] on input "Search podcasts, credits, & more..." at bounding box center [297, 16] width 94 height 14
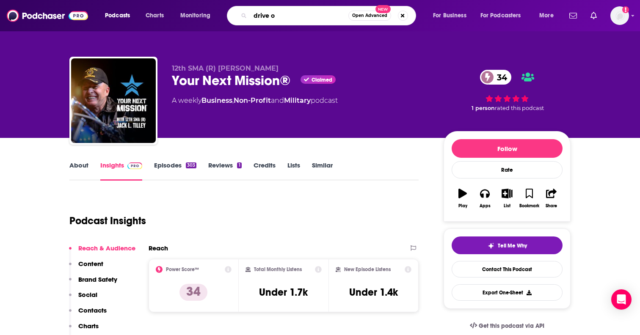
type input "drive on"
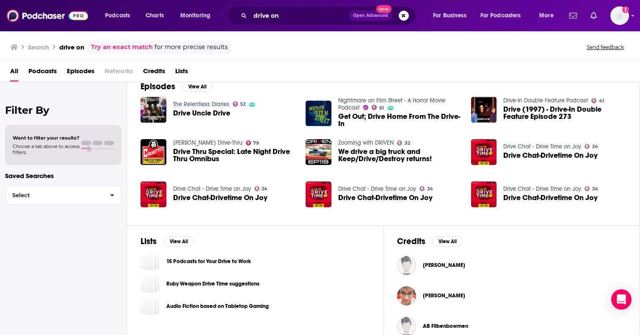
scroll to position [143, 0]
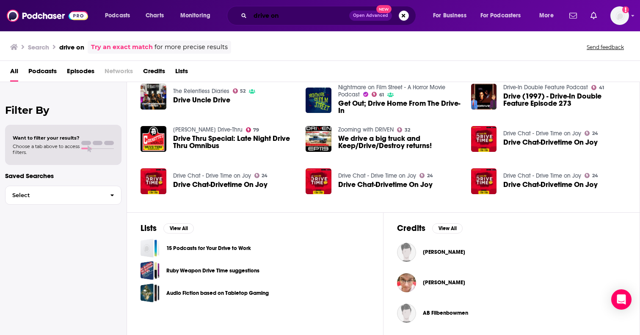
click at [299, 19] on input "drive on" at bounding box center [299, 16] width 99 height 14
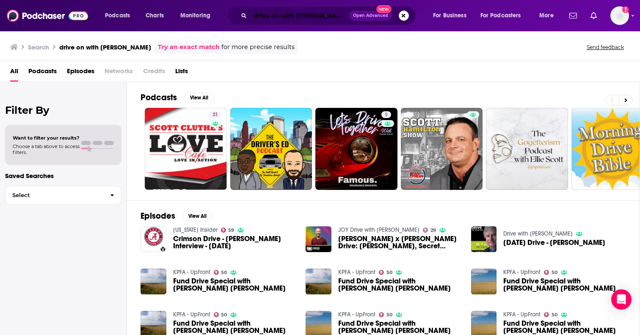
click at [317, 14] on input "drive on with scott" at bounding box center [299, 16] width 99 height 14
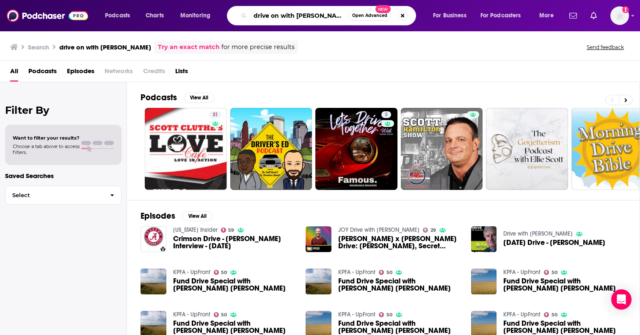
drag, startPoint x: 322, startPoint y: 14, endPoint x: 213, endPoint y: 11, distance: 108.4
click at [213, 11] on div "Podcasts Charts Monitoring drive on with scott Open Advanced New For Business F…" at bounding box center [330, 15] width 462 height 19
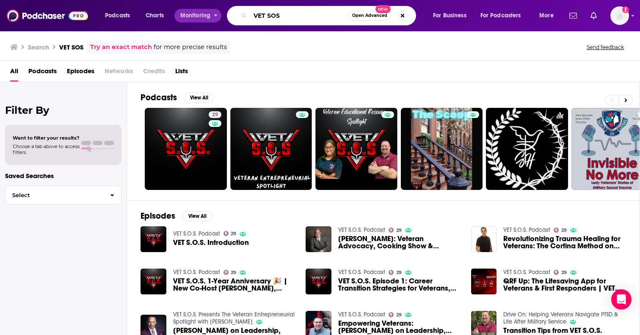
drag, startPoint x: 298, startPoint y: 15, endPoint x: 179, endPoint y: 14, distance: 118.5
click at [179, 14] on div "Podcasts Charts Monitoring VET SOS Open Advanced New For Business For Podcaster…" at bounding box center [330, 15] width 462 height 19
paste input "Sitch Radio Network Shows"
type input "Sitch Radio Network Shows"
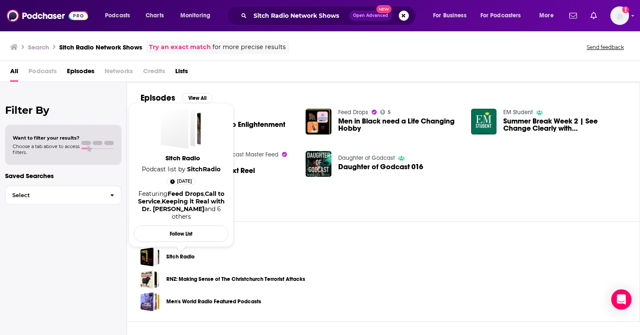
click at [190, 253] on link "Sitch Radio" at bounding box center [180, 256] width 28 height 9
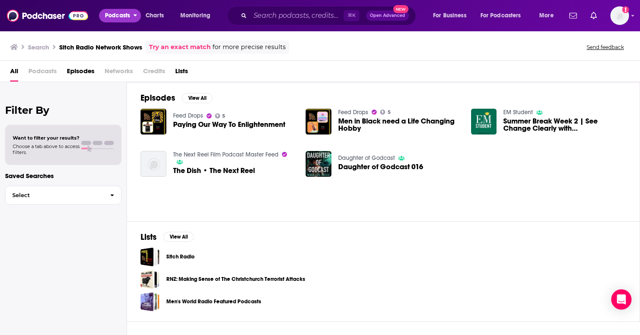
click at [119, 18] on span "Podcasts" at bounding box center [117, 16] width 25 height 12
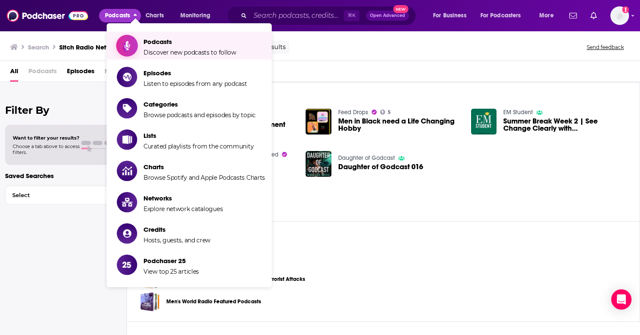
click at [170, 43] on span "Podcasts" at bounding box center [189, 42] width 93 height 8
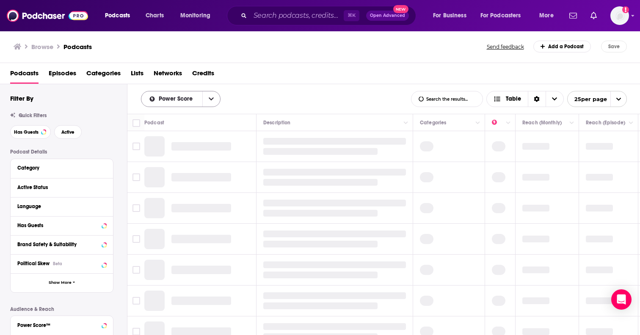
click at [211, 99] on icon "open menu" at bounding box center [211, 99] width 5 height 3
click at [198, 114] on span "By Rating" at bounding box center [185, 114] width 55 height 5
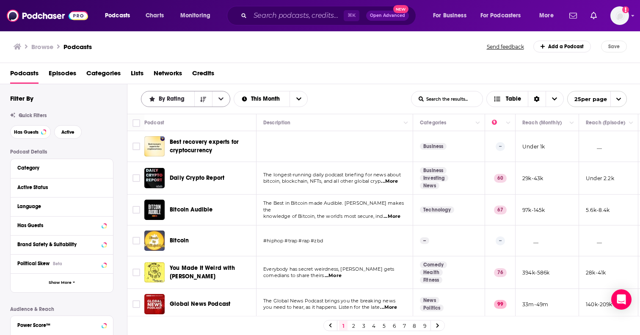
click at [217, 98] on button "open menu" at bounding box center [221, 98] width 18 height 15
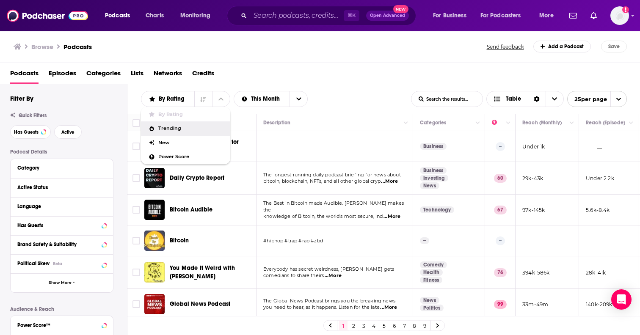
click at [197, 130] on span "Trending" at bounding box center [190, 128] width 65 height 5
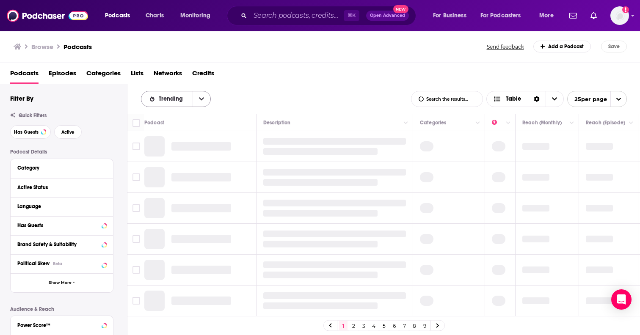
click at [203, 102] on button "open menu" at bounding box center [202, 98] width 18 height 15
click at [191, 153] on div "Power Score" at bounding box center [176, 157] width 70 height 14
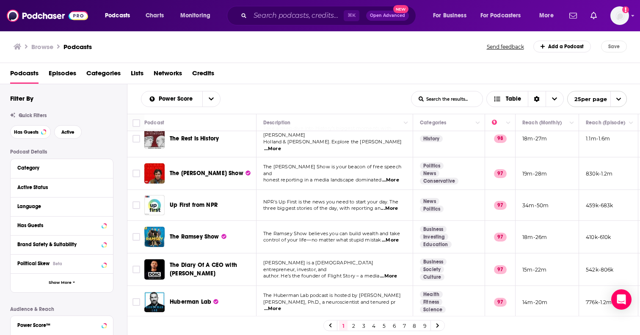
click at [351, 327] on link "2" at bounding box center [353, 326] width 8 height 10
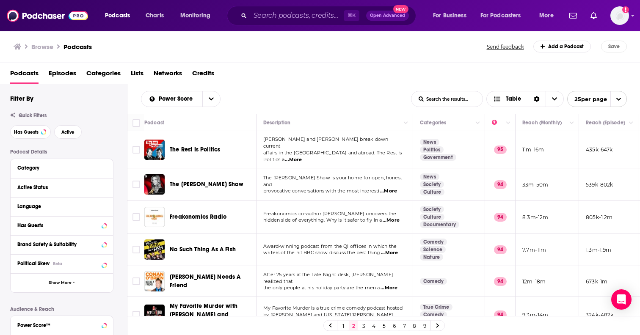
click at [364, 325] on link "3" at bounding box center [363, 326] width 8 height 10
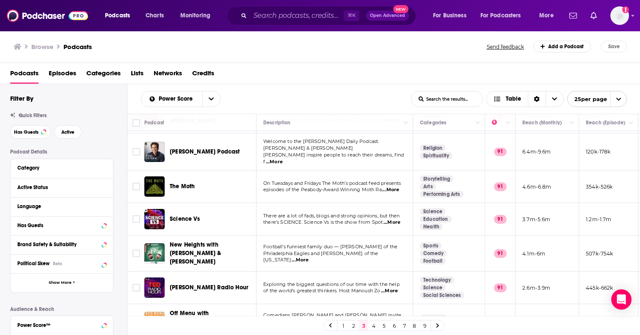
scroll to position [342, 0]
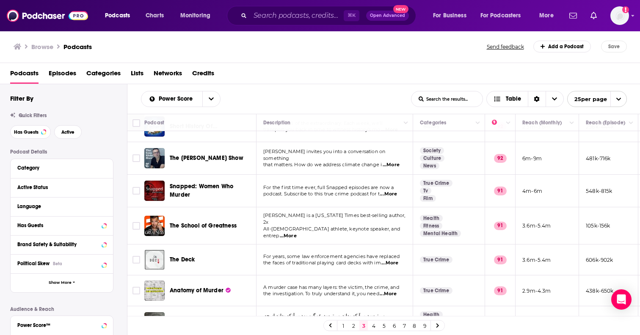
click at [372, 326] on link "4" at bounding box center [373, 326] width 8 height 10
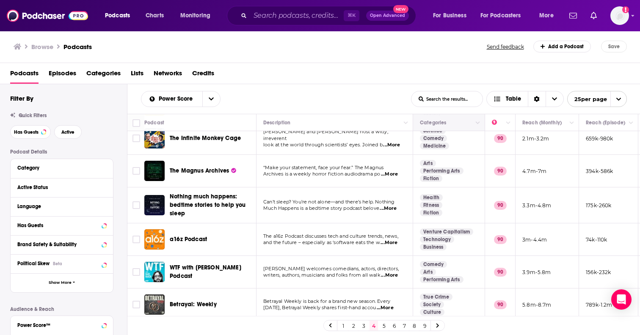
scroll to position [553, 0]
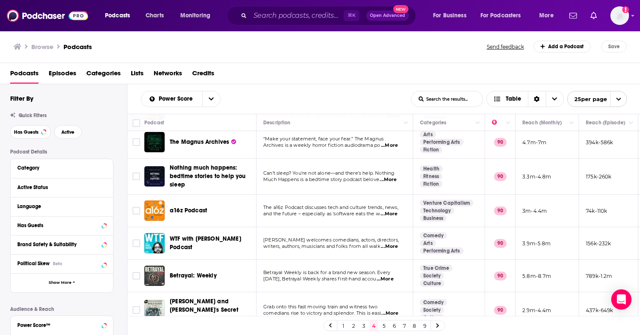
click at [383, 325] on link "5" at bounding box center [384, 326] width 8 height 10
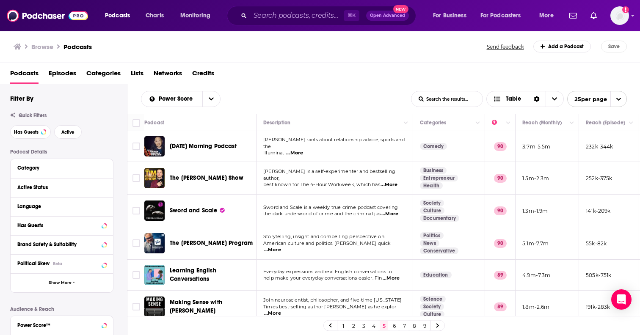
click at [394, 327] on link "6" at bounding box center [394, 326] width 8 height 10
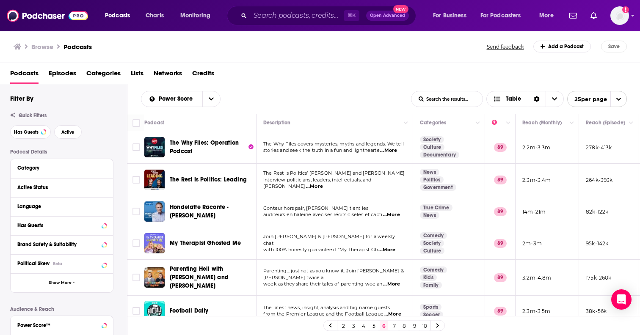
scroll to position [377, 0]
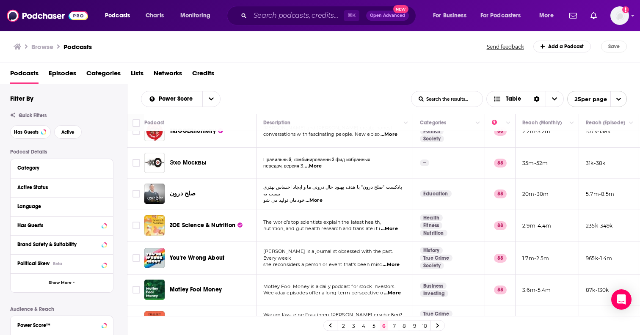
click at [394, 325] on link "7" at bounding box center [394, 326] width 8 height 10
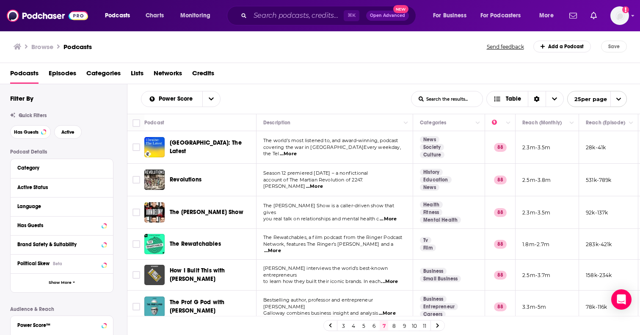
click at [395, 327] on link "8" at bounding box center [394, 326] width 8 height 10
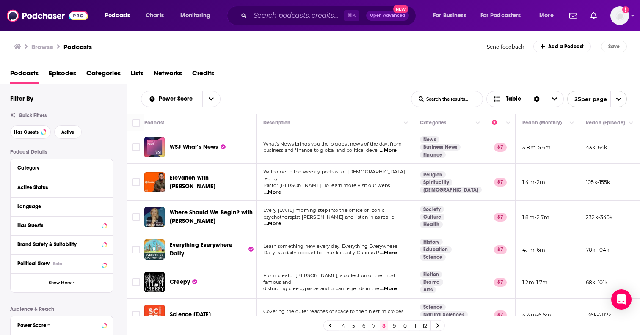
scroll to position [348, 0]
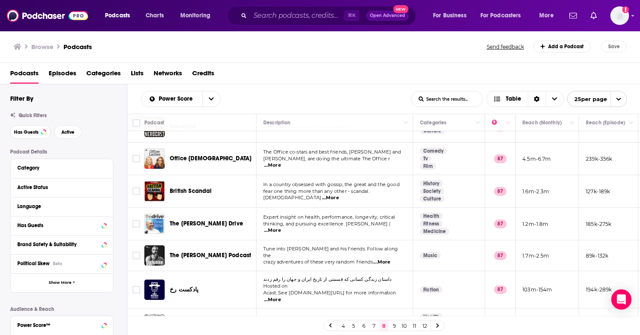
click at [393, 326] on link "9" at bounding box center [394, 326] width 8 height 10
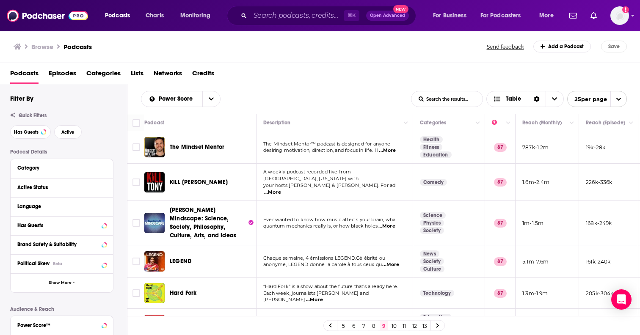
click at [392, 151] on span "...More" at bounding box center [387, 150] width 17 height 7
click at [363, 145] on div "The Mindset Mentor™ podcast is designed for anyone desiring motivation, directi…" at bounding box center [334, 148] width 143 height 14
click at [395, 325] on link "10" at bounding box center [394, 326] width 8 height 10
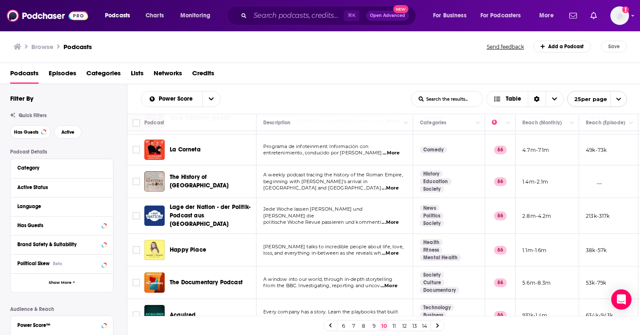
scroll to position [252, 0]
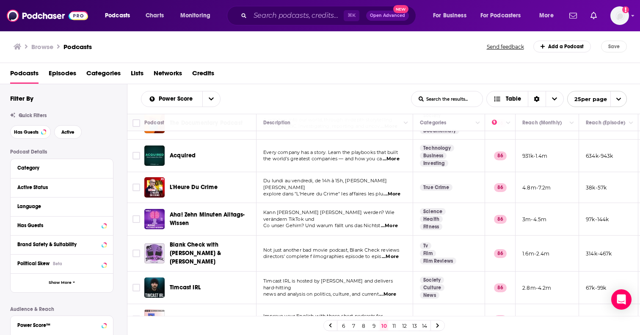
click at [394, 325] on link "11" at bounding box center [394, 326] width 8 height 10
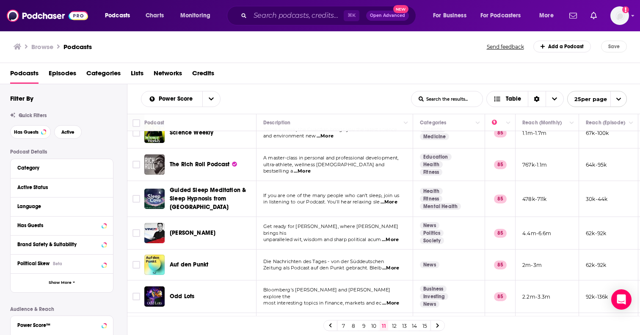
scroll to position [619, 0]
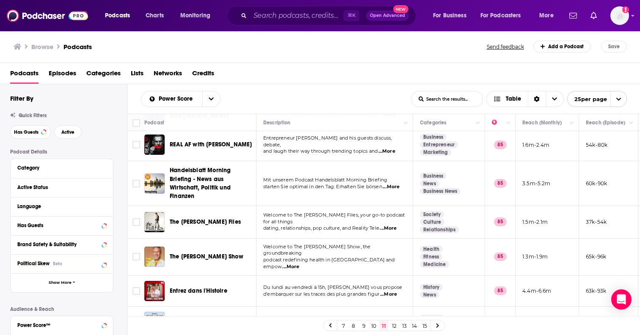
click at [395, 328] on link "12" at bounding box center [394, 326] width 8 height 10
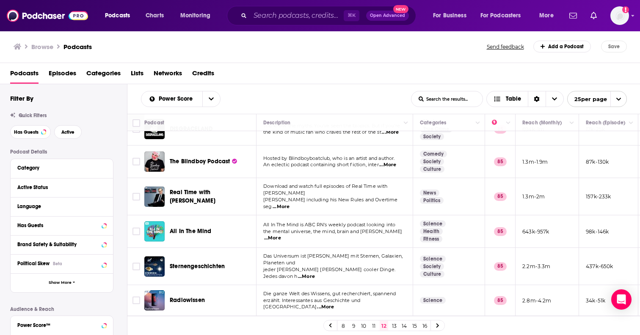
scroll to position [474, 0]
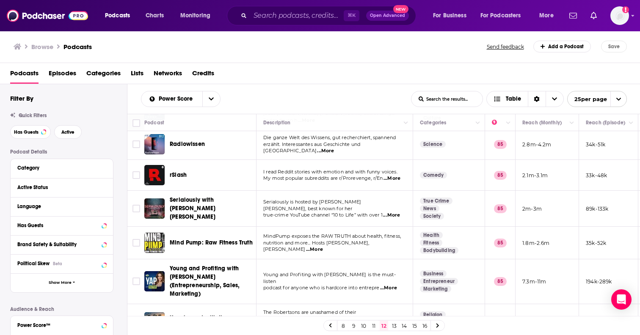
click at [395, 328] on link "13" at bounding box center [394, 326] width 8 height 10
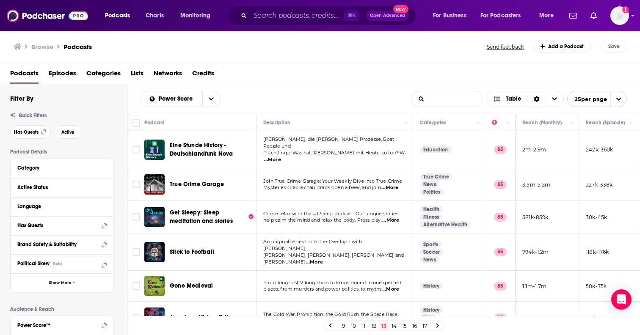
click at [434, 103] on input "List Search Input" at bounding box center [446, 98] width 71 height 15
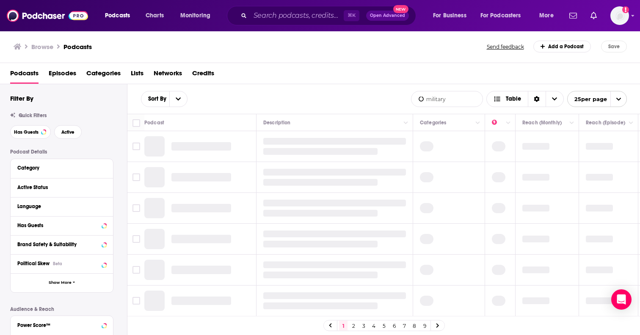
type input "military"
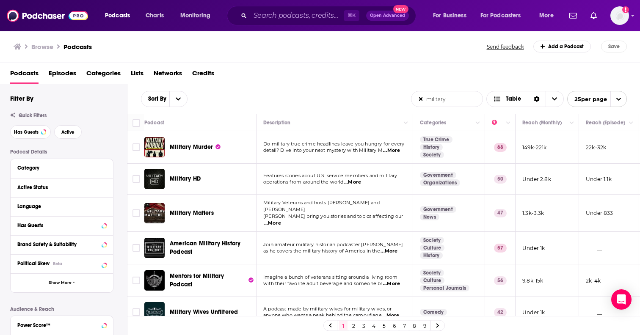
click at [359, 183] on span "...More" at bounding box center [352, 182] width 17 height 7
click at [242, 177] on div "Military HD" at bounding box center [214, 179] width 88 height 8
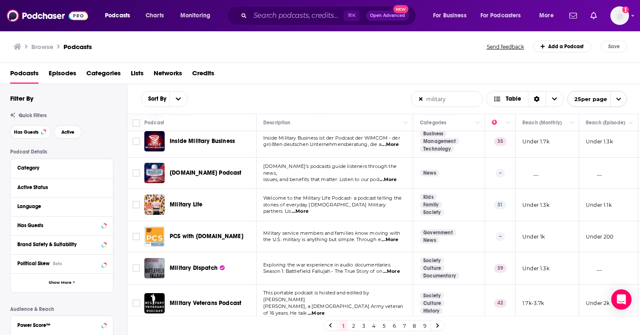
scroll to position [608, 0]
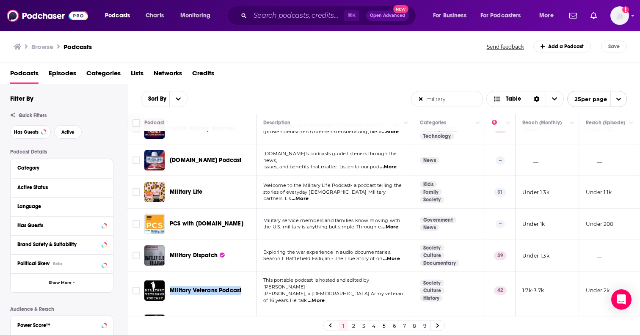
click at [354, 326] on link "2" at bounding box center [353, 326] width 8 height 10
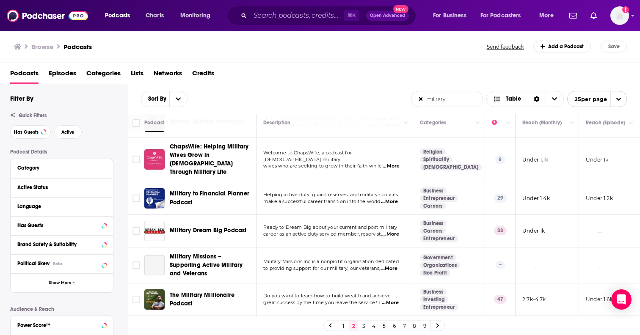
scroll to position [358, 0]
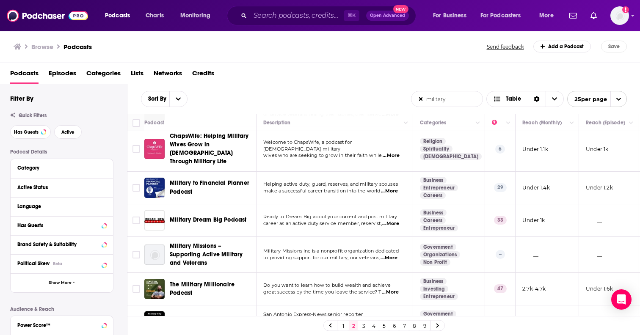
click at [396, 220] on span "...More" at bounding box center [390, 223] width 17 height 7
click at [325, 204] on td "Ready to Dream Big about your current and post military career as an active dut…" at bounding box center [334, 220] width 157 height 33
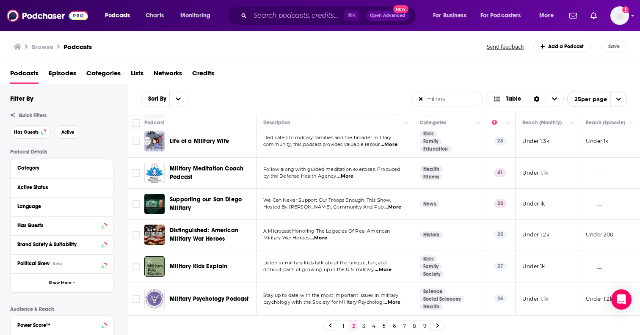
scroll to position [621, 0]
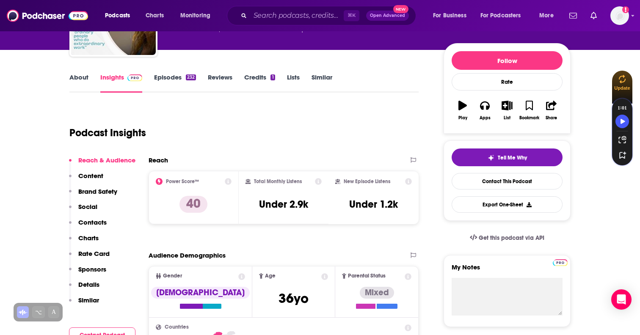
scroll to position [73, 0]
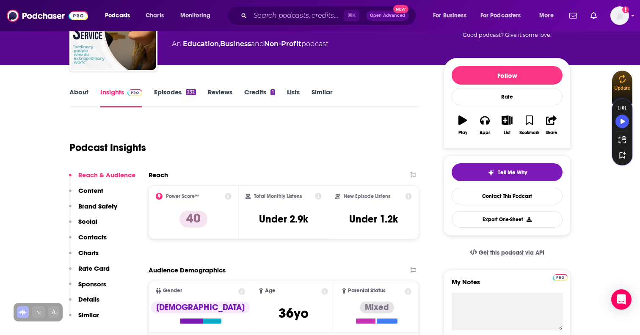
click at [75, 93] on link "About" at bounding box center [78, 97] width 19 height 19
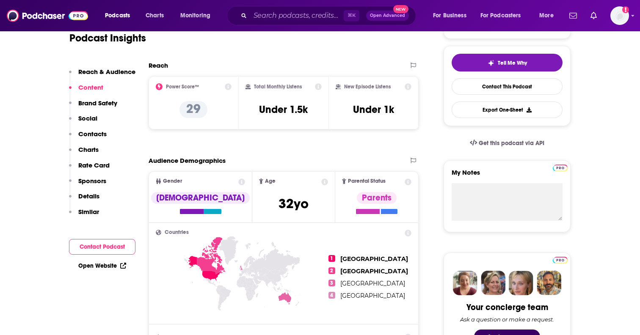
scroll to position [38, 0]
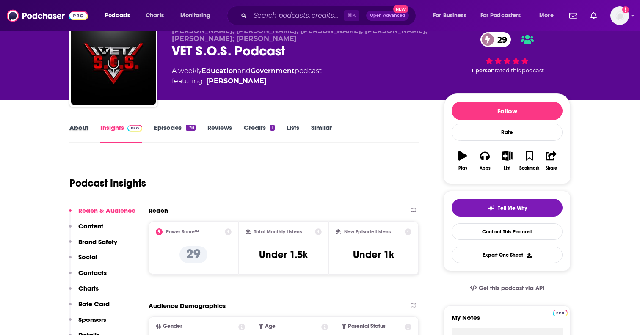
click at [92, 127] on div "About" at bounding box center [84, 133] width 31 height 19
click at [88, 127] on div "About" at bounding box center [84, 133] width 31 height 19
click at [82, 127] on link "About" at bounding box center [78, 133] width 19 height 19
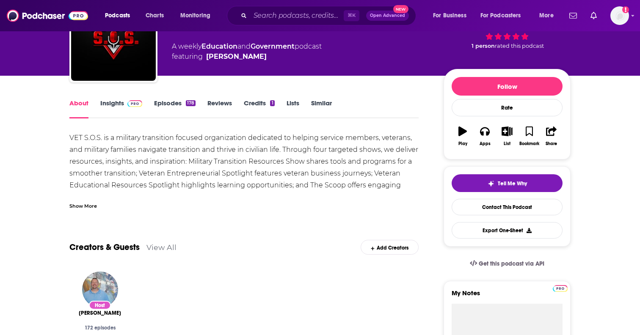
scroll to position [68, 0]
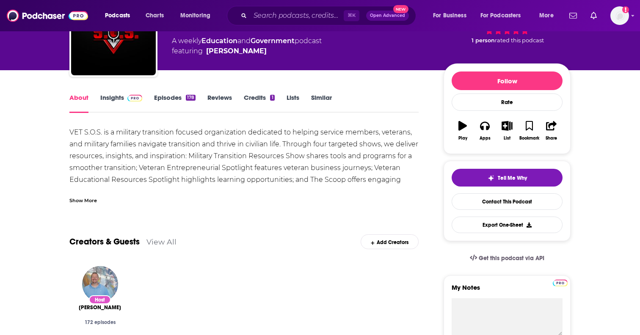
click at [86, 201] on div "Show More" at bounding box center [83, 200] width 28 height 8
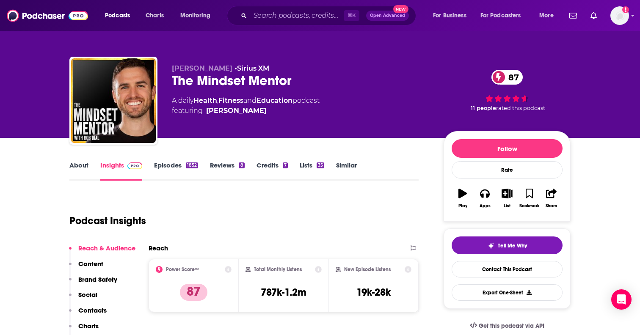
click at [87, 166] on link "About" at bounding box center [78, 170] width 19 height 19
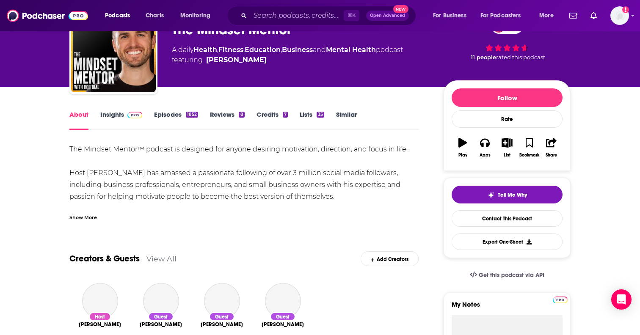
scroll to position [56, 0]
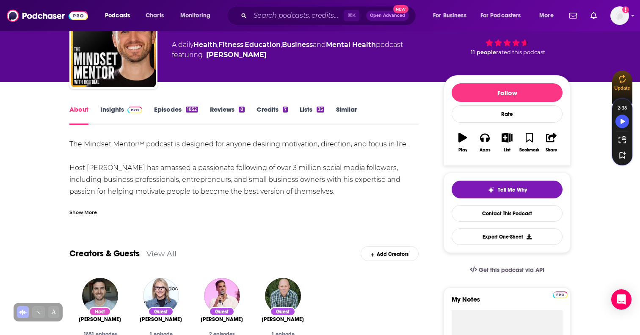
click at [88, 214] on div "Show More" at bounding box center [83, 212] width 28 height 8
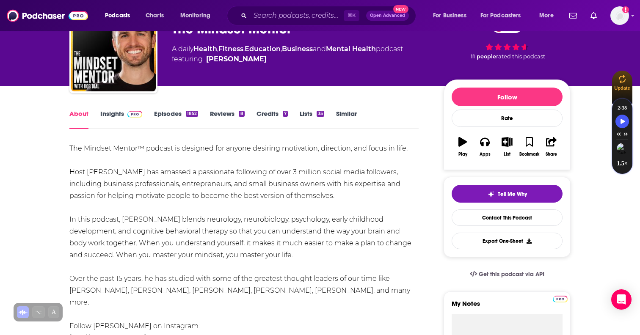
scroll to position [0, 0]
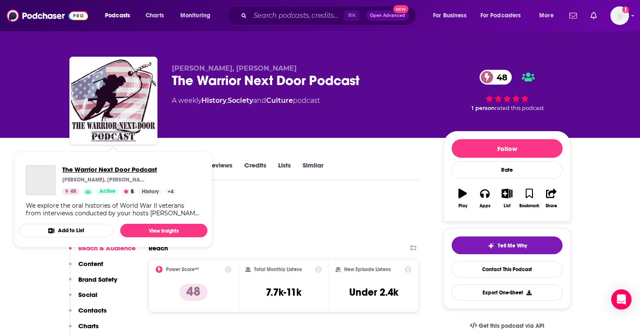
click at [81, 165] on span "The Warrior Next Door Podcast" at bounding box center [119, 169] width 115 height 8
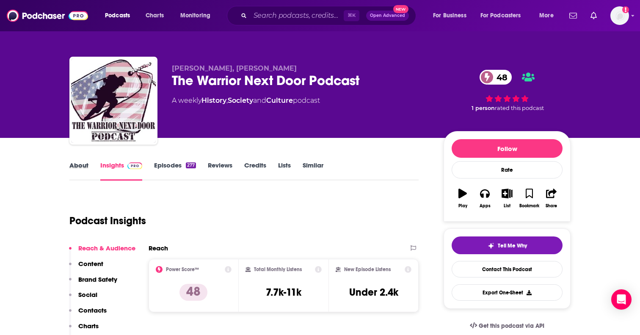
click at [90, 168] on div "About" at bounding box center [84, 170] width 31 height 19
click at [84, 167] on link "About" at bounding box center [78, 170] width 19 height 19
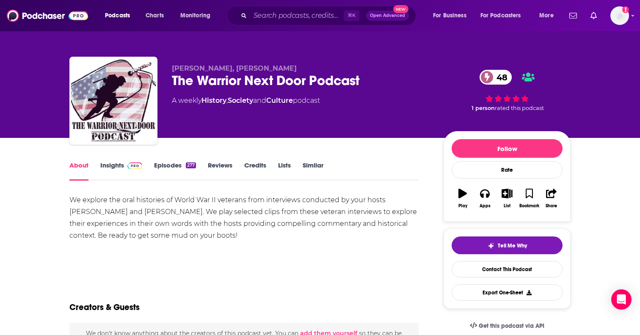
scroll to position [19, 0]
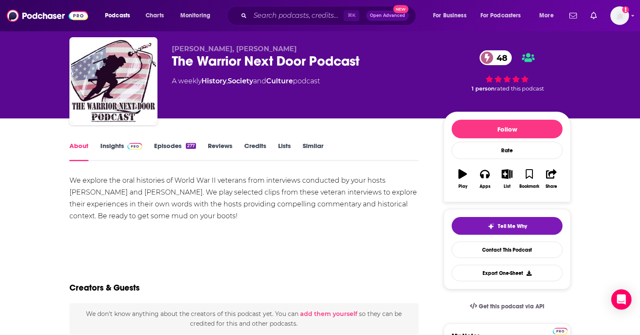
click at [111, 152] on link "Insights" at bounding box center [121, 151] width 42 height 19
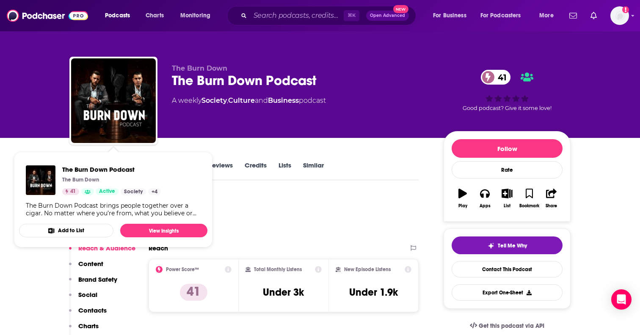
click at [290, 195] on div "Podcast Insights" at bounding box center [240, 215] width 342 height 43
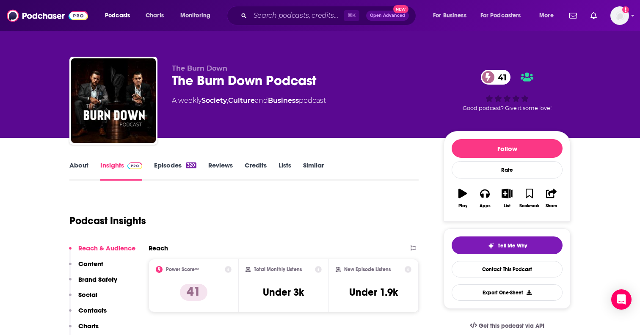
click at [82, 165] on link "About" at bounding box center [78, 170] width 19 height 19
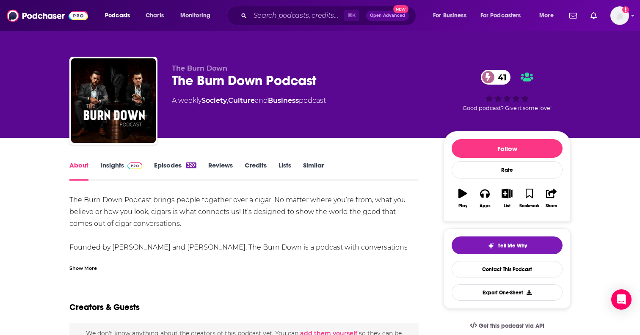
click at [80, 265] on div "Show More" at bounding box center [83, 268] width 28 height 8
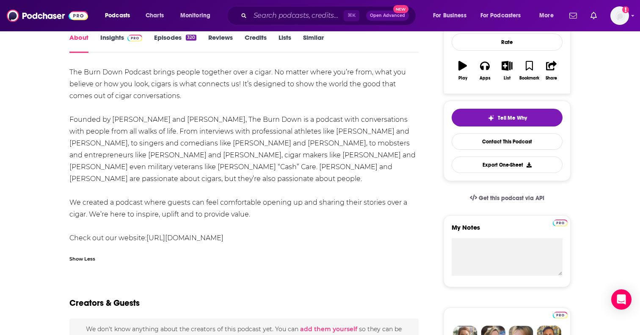
scroll to position [133, 0]
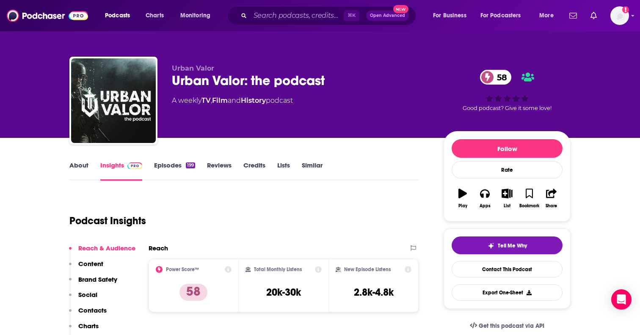
click at [80, 172] on link "About" at bounding box center [78, 170] width 19 height 19
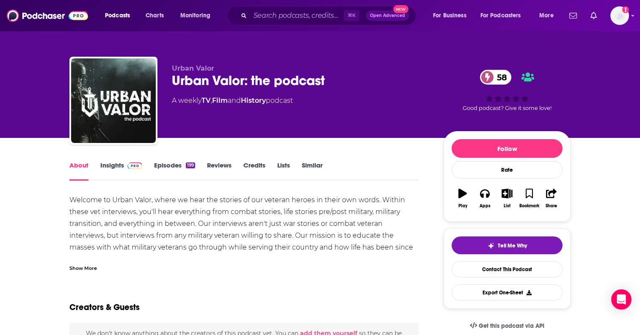
click at [91, 264] on div "Show More" at bounding box center [83, 268] width 28 height 8
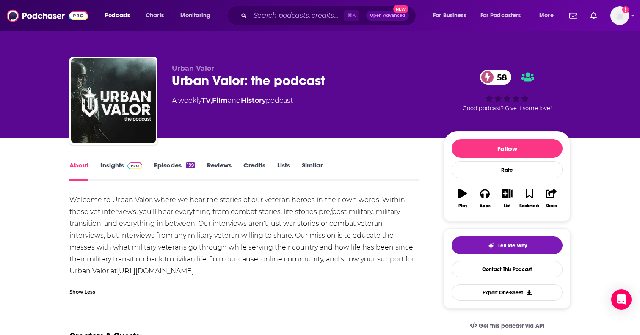
click at [102, 164] on link "Insights" at bounding box center [121, 170] width 42 height 19
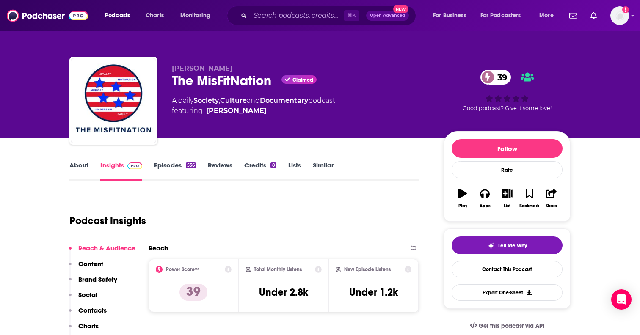
click at [77, 161] on link "About" at bounding box center [78, 170] width 19 height 19
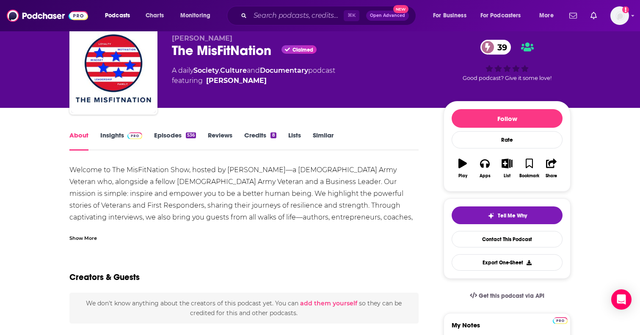
scroll to position [35, 0]
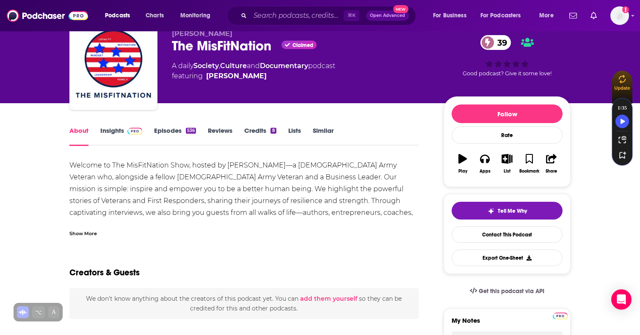
click at [88, 232] on div "Show More" at bounding box center [83, 233] width 28 height 8
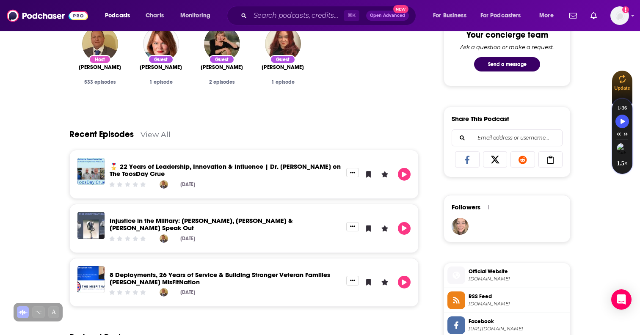
scroll to position [0, 0]
